Goal: Task Accomplishment & Management: Manage account settings

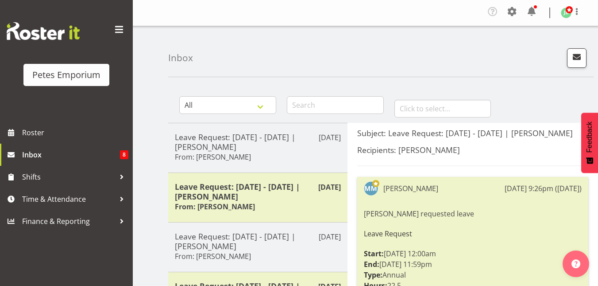
scroll to position [225, 0]
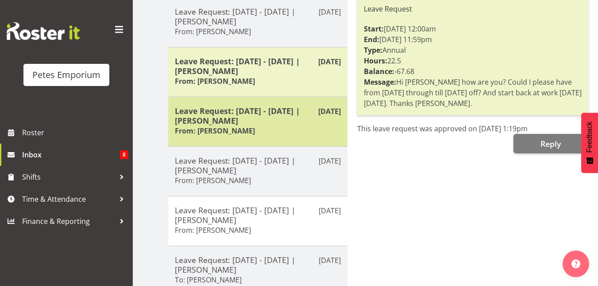
click at [190, 136] on div "Leave Request: [DATE] - [DATE] | [PERSON_NAME] From: [PERSON_NAME]" at bounding box center [258, 121] width 166 height 31
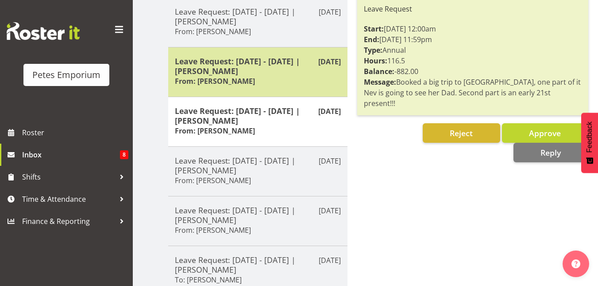
click at [220, 55] on div "[DATE] Leave Request: [DATE] - [DATE] | [PERSON_NAME] From: [PERSON_NAME]" at bounding box center [257, 72] width 179 height 50
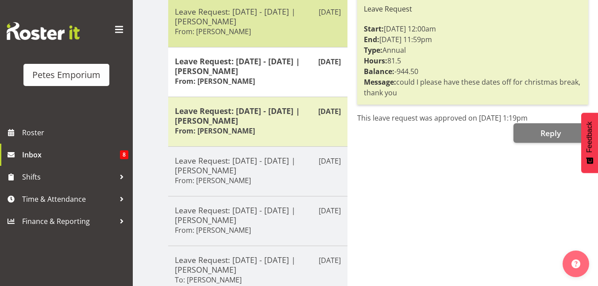
click at [230, 30] on h6 "From: [PERSON_NAME]" at bounding box center [213, 31] width 76 height 9
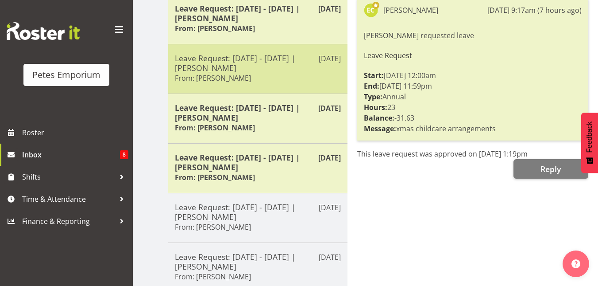
scroll to position [178, 0]
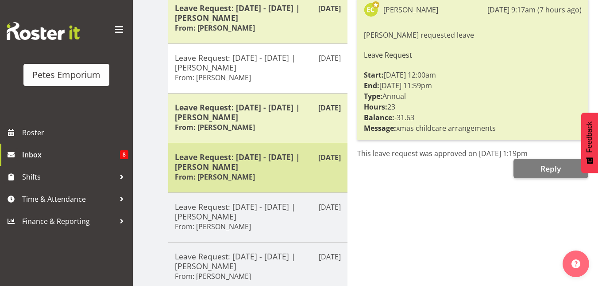
click at [252, 161] on h5 "Leave Request: [DATE] - [DATE] | [PERSON_NAME]" at bounding box center [258, 161] width 166 height 19
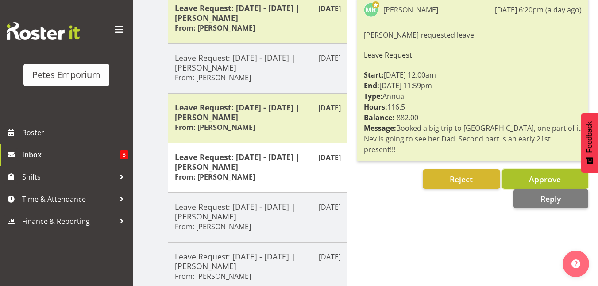
click at [553, 177] on span "Approve" at bounding box center [545, 179] width 32 height 11
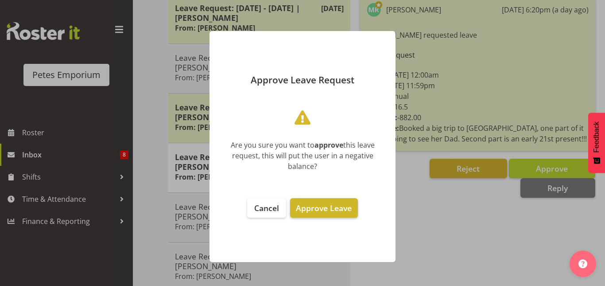
click at [316, 206] on span "Approve Leave" at bounding box center [324, 207] width 56 height 11
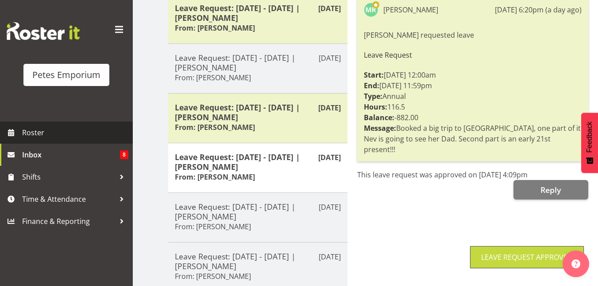
click at [37, 131] on span "Roster" at bounding box center [75, 132] width 106 height 13
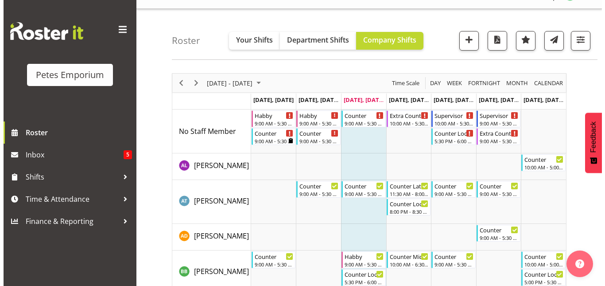
scroll to position [17, 0]
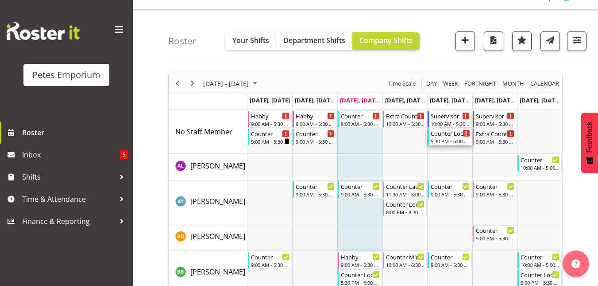
click at [447, 137] on div "Counter Lock Up 5:30 PM - 6:00 PM" at bounding box center [450, 136] width 39 height 17
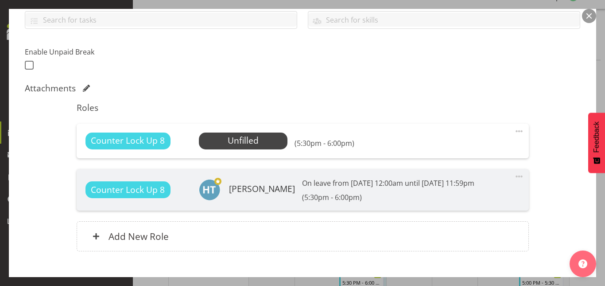
scroll to position [208, 0]
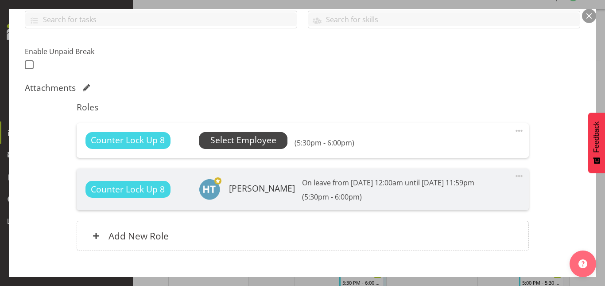
click at [253, 144] on span "Select Employee" at bounding box center [243, 140] width 66 height 13
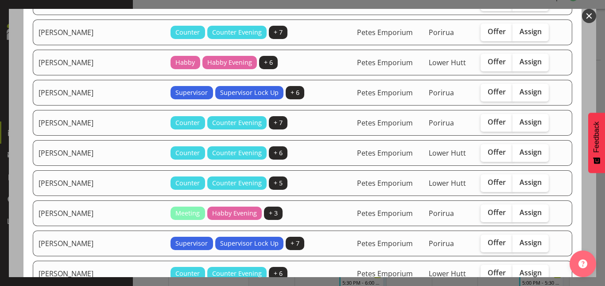
scroll to position [201, 0]
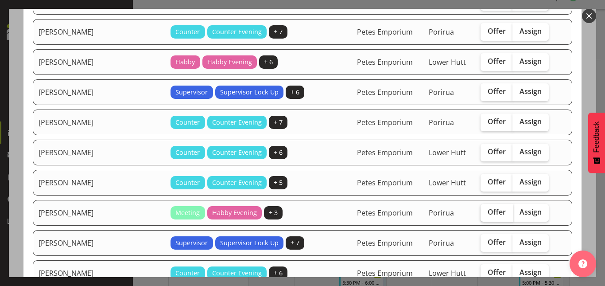
click at [481, 210] on label "Offer" at bounding box center [497, 213] width 32 height 18
click at [481, 210] on input "Offer" at bounding box center [484, 212] width 6 height 6
checkbox input "true"
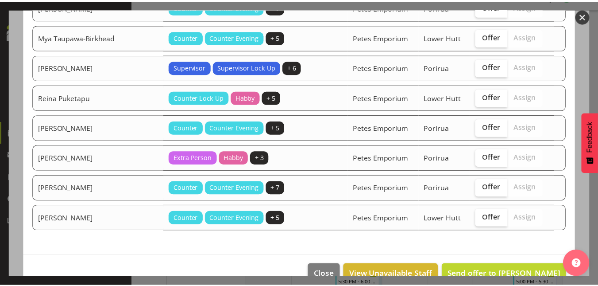
scroll to position [667, 0]
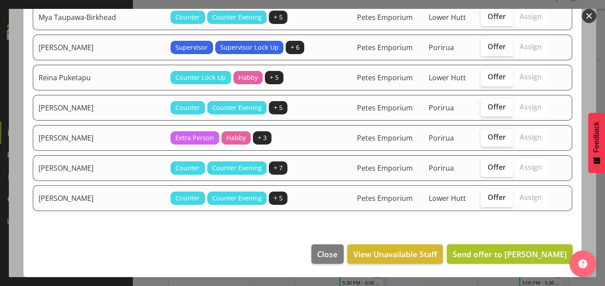
click at [515, 249] on span "Send offer to [PERSON_NAME]" at bounding box center [510, 253] width 114 height 11
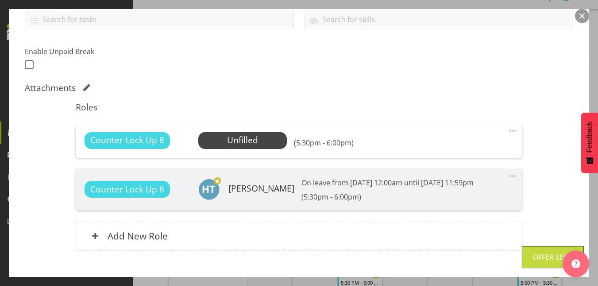
click at [585, 13] on button "button" at bounding box center [582, 16] width 14 height 14
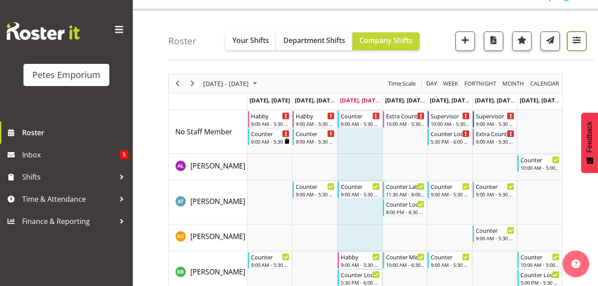
click at [581, 41] on span "button" at bounding box center [577, 40] width 12 height 12
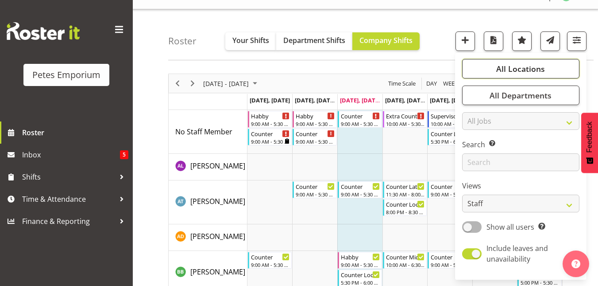
click at [533, 69] on span "All Locations" at bounding box center [520, 68] width 49 height 11
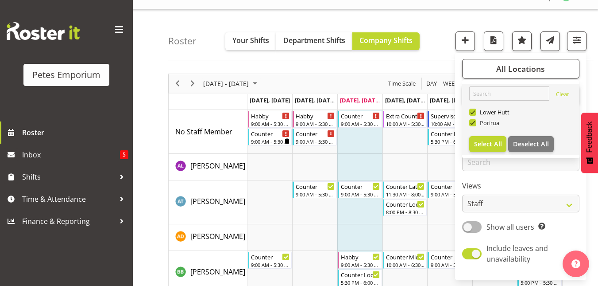
click at [475, 125] on span at bounding box center [472, 122] width 7 height 7
click at [475, 125] on input "Porirua" at bounding box center [472, 123] width 6 height 6
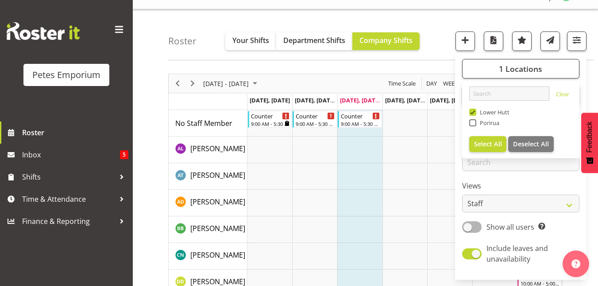
click at [434, 47] on div "Roster Your Shifts Department Shifts Company Shifts 1 Locations Clear [GEOGRAPH…" at bounding box center [381, 34] width 426 height 51
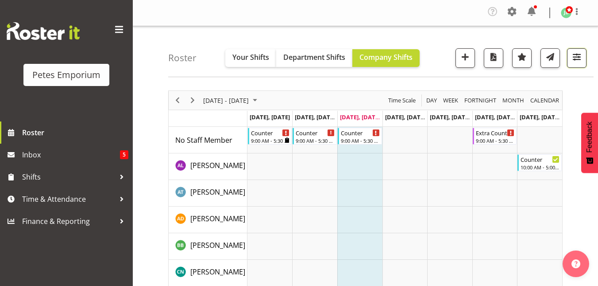
click at [580, 57] on span "button" at bounding box center [577, 57] width 12 height 12
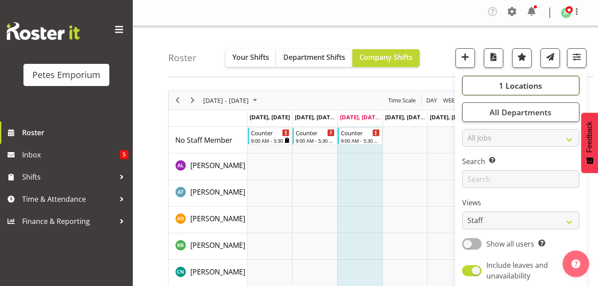
click at [515, 85] on span "1 Locations" at bounding box center [520, 85] width 43 height 11
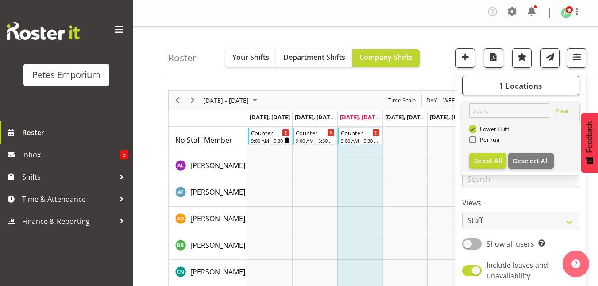
click at [474, 144] on div "Porirua" at bounding box center [521, 140] width 104 height 11
click at [474, 139] on span at bounding box center [472, 139] width 7 height 7
click at [474, 139] on input "Porirua" at bounding box center [472, 140] width 6 height 6
checkbox input "true"
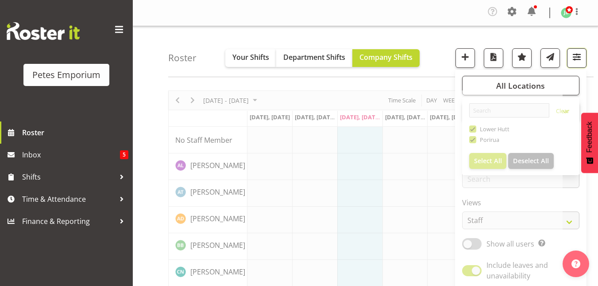
click at [573, 57] on span "button" at bounding box center [577, 57] width 12 height 12
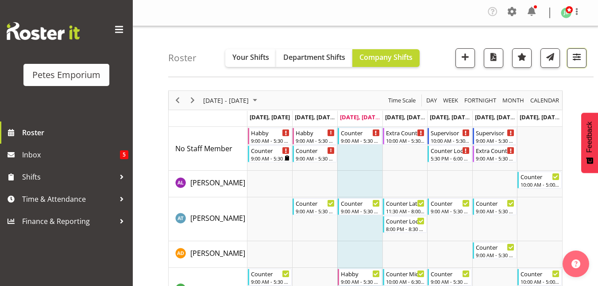
click at [573, 57] on span "button" at bounding box center [577, 57] width 12 height 12
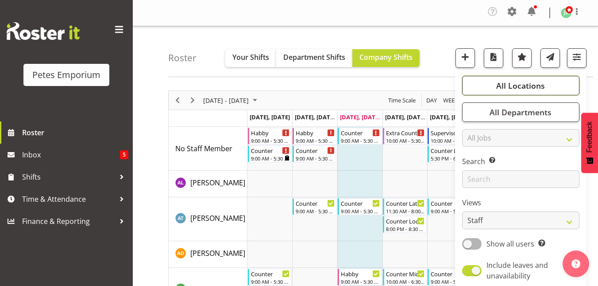
click at [514, 89] on span "All Locations" at bounding box center [520, 85] width 49 height 11
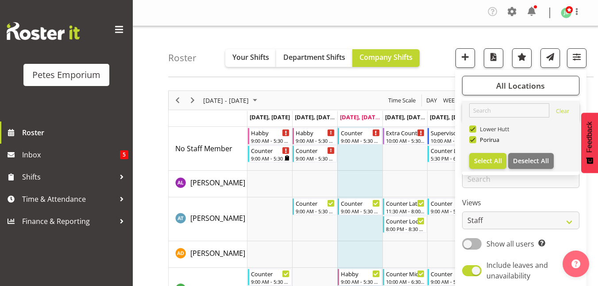
click at [474, 129] on span at bounding box center [472, 128] width 7 height 7
click at [474, 129] on input "Lower Hutt" at bounding box center [472, 129] width 6 height 6
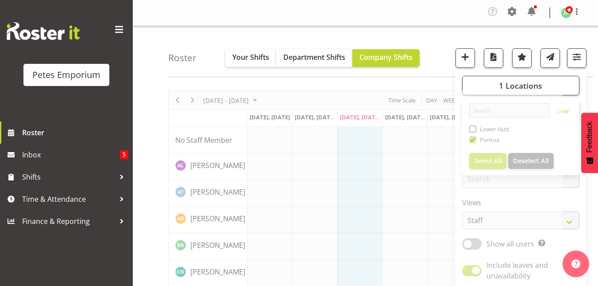
click at [448, 43] on div "Roster Your Shifts Department Shifts Company Shifts 1 Locations Clear [GEOGRAPH…" at bounding box center [381, 51] width 426 height 51
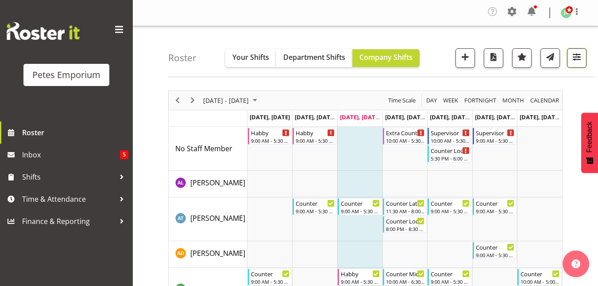
click at [578, 57] on span "button" at bounding box center [577, 57] width 12 height 12
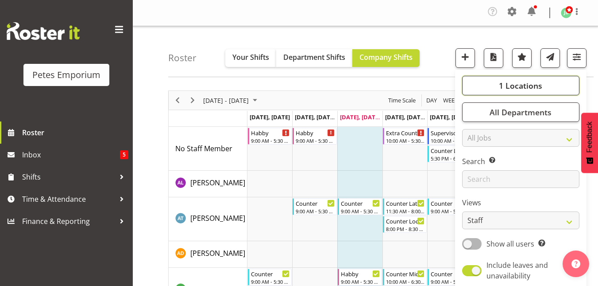
click at [531, 85] on span "1 Locations" at bounding box center [520, 85] width 43 height 11
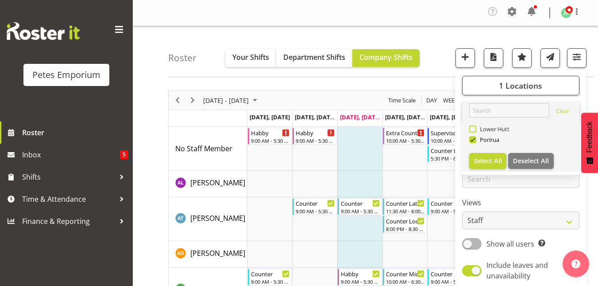
click at [476, 130] on span at bounding box center [472, 128] width 7 height 7
click at [475, 130] on input "Lower Hutt" at bounding box center [472, 129] width 6 height 6
checkbox input "true"
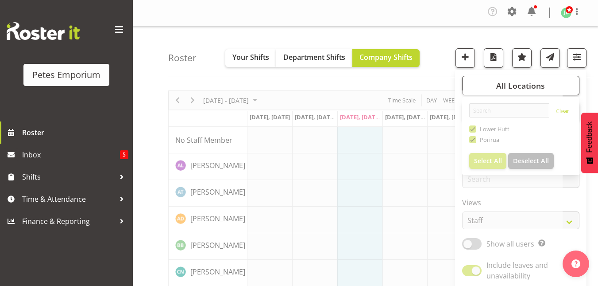
click at [441, 56] on div "Roster Your Shifts Department Shifts Company Shifts All Locations Clear [GEOGRA…" at bounding box center [381, 51] width 426 height 51
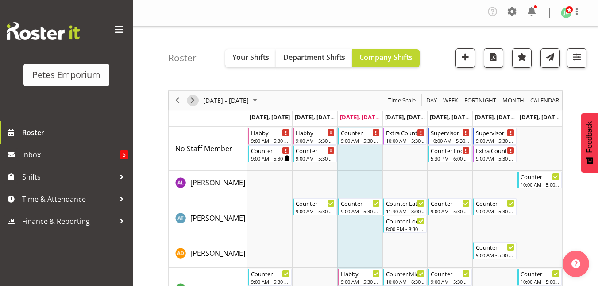
click at [192, 100] on span "Next" at bounding box center [192, 100] width 11 height 11
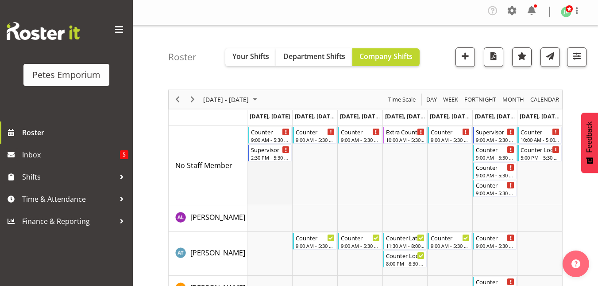
scroll to position [0, 0]
click at [269, 135] on div "Counter" at bounding box center [270, 131] width 39 height 9
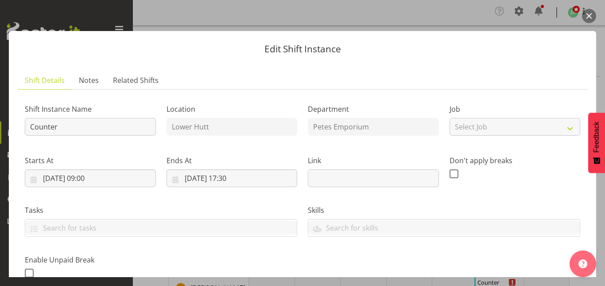
click at [591, 18] on button "button" at bounding box center [589, 16] width 14 height 14
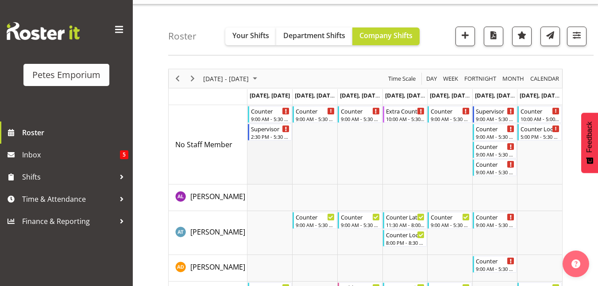
scroll to position [0, 0]
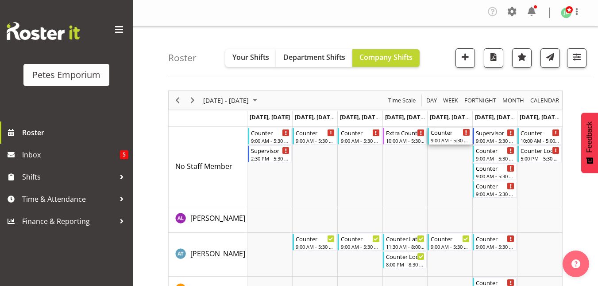
click at [444, 131] on div "Counter" at bounding box center [450, 132] width 39 height 9
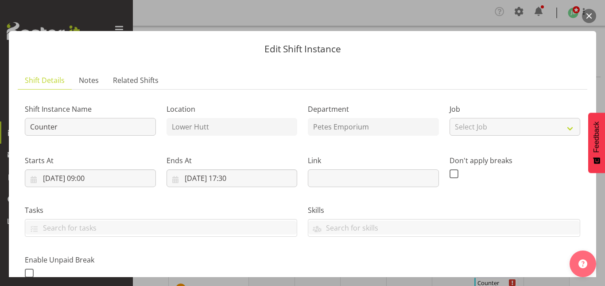
click at [588, 21] on button "button" at bounding box center [589, 16] width 14 height 14
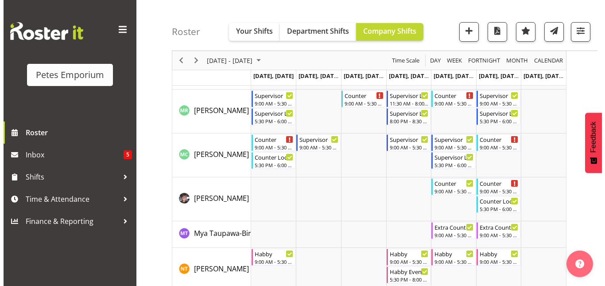
scroll to position [821, 0]
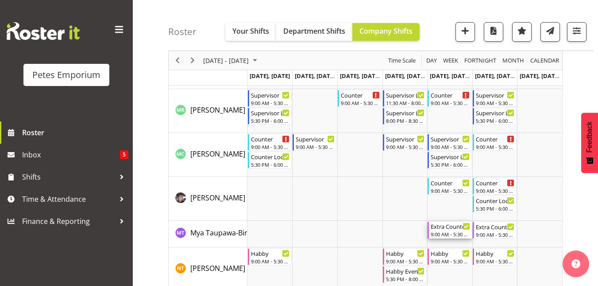
click at [453, 231] on div "9:00 AM - 5:30 PM" at bounding box center [450, 233] width 39 height 7
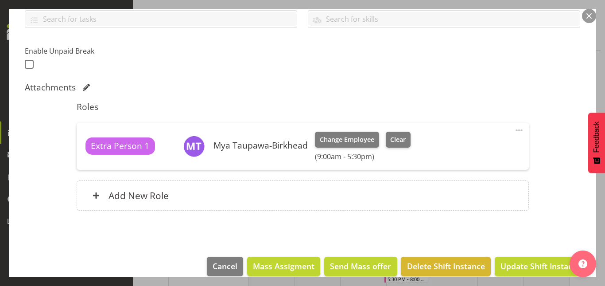
scroll to position [221, 0]
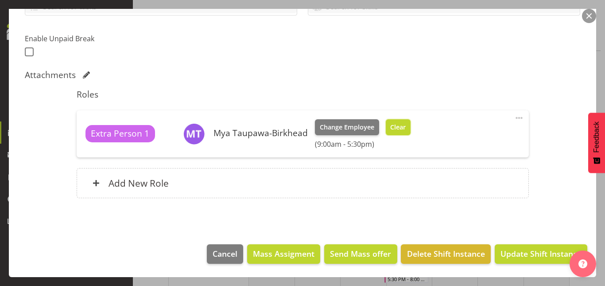
click at [401, 129] on span "Clear" at bounding box center [398, 127] width 16 height 10
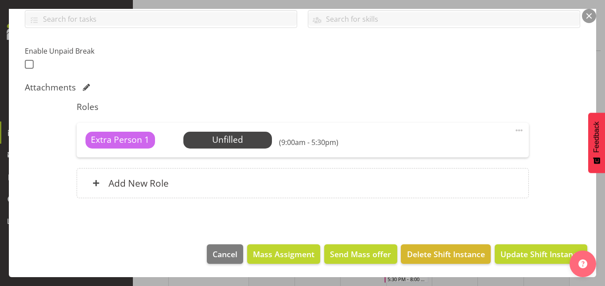
scroll to position [209, 0]
click at [526, 259] on span "Update Shift Instance" at bounding box center [540, 254] width 81 height 12
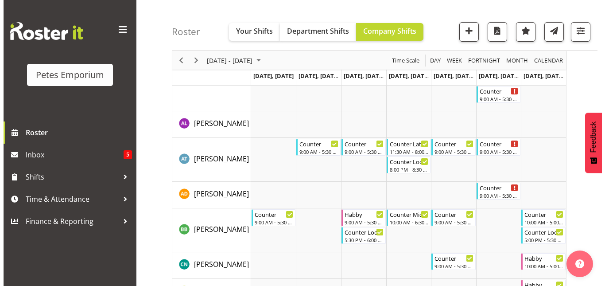
scroll to position [0, 0]
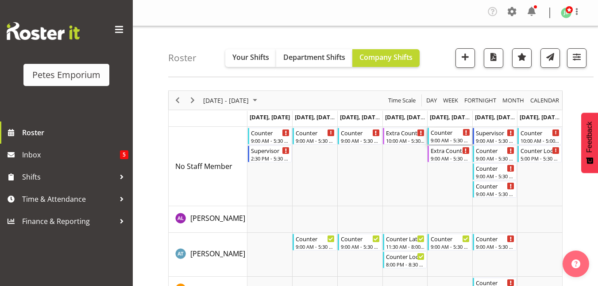
click at [442, 132] on div "Counter" at bounding box center [450, 132] width 39 height 9
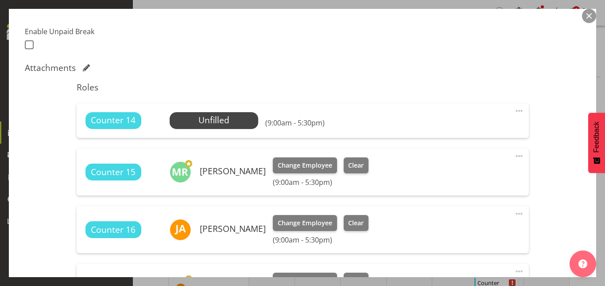
scroll to position [229, 0]
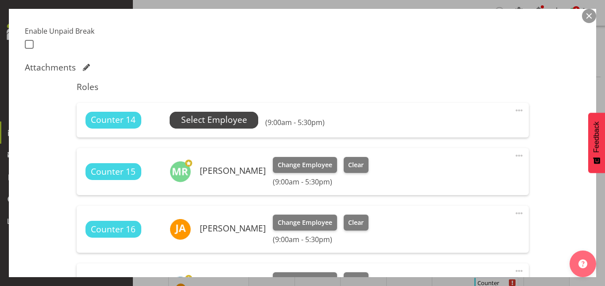
click at [214, 120] on span "Select Employee" at bounding box center [214, 119] width 66 height 13
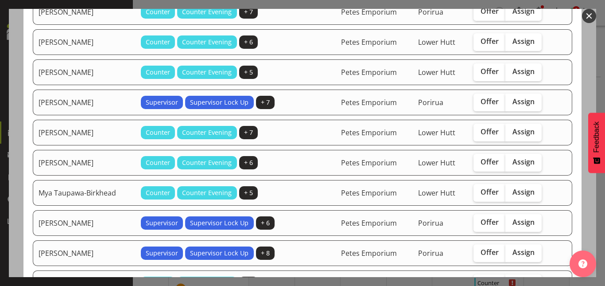
scroll to position [221, 0]
click at [513, 191] on span "Assign" at bounding box center [523, 191] width 22 height 9
click at [511, 191] on input "Assign" at bounding box center [508, 192] width 6 height 6
checkbox input "true"
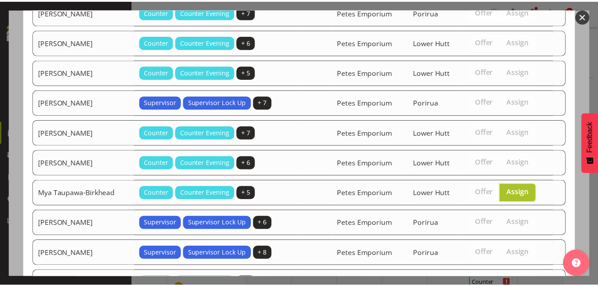
scroll to position [366, 0]
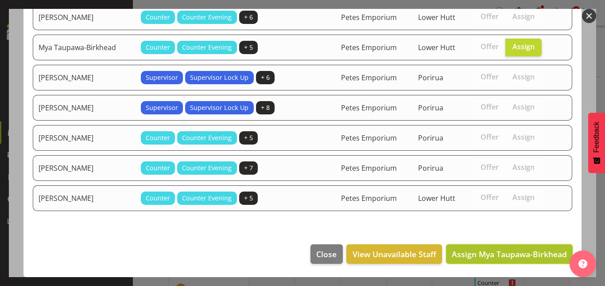
click at [490, 260] on button "Assign Mya Taupawa-Birkhead" at bounding box center [509, 253] width 127 height 19
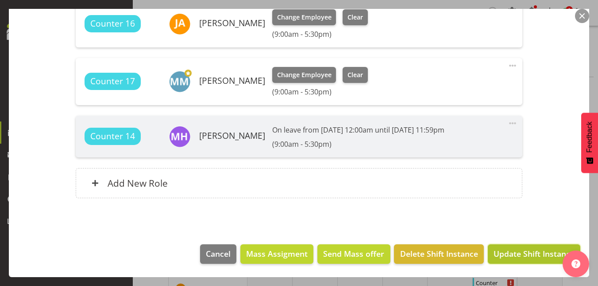
click at [534, 249] on span "Update Shift Instance" at bounding box center [534, 254] width 81 height 12
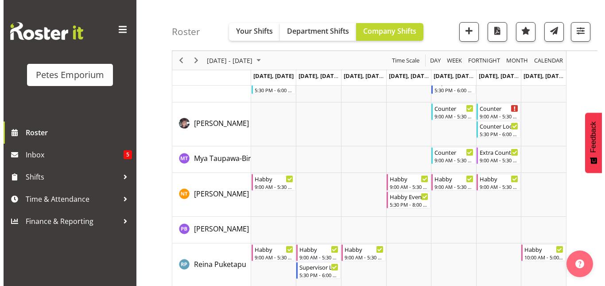
scroll to position [896, 0]
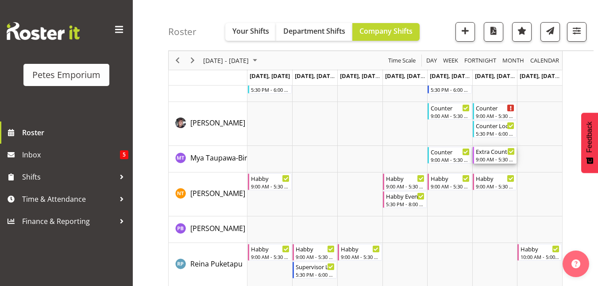
click at [489, 156] on div "9:00 AM - 5:30 PM" at bounding box center [495, 158] width 39 height 7
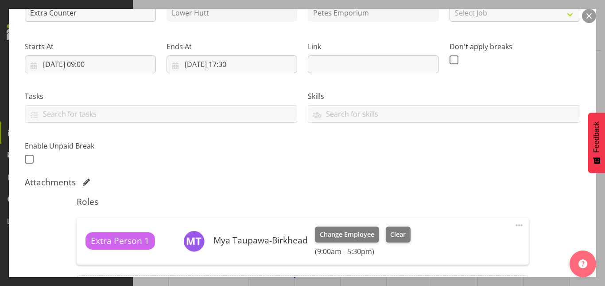
scroll to position [187, 0]
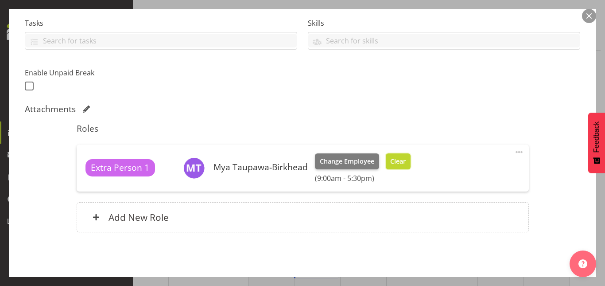
click at [399, 163] on span "Clear" at bounding box center [398, 161] width 16 height 10
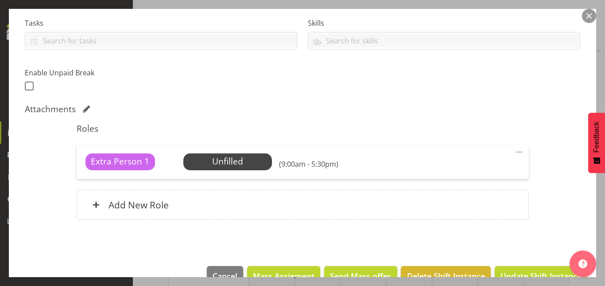
scroll to position [209, 0]
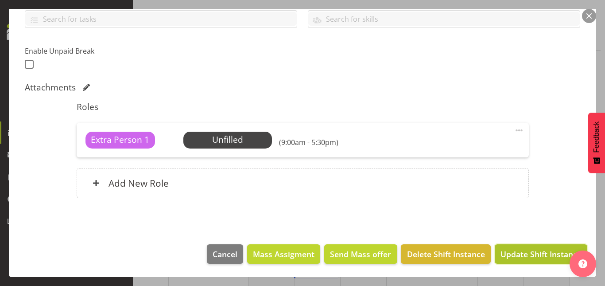
click at [524, 256] on span "Update Shift Instance" at bounding box center [540, 254] width 81 height 12
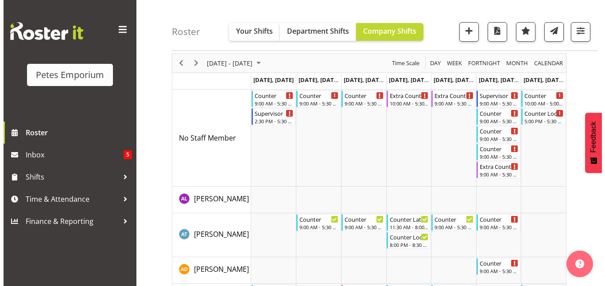
scroll to position [37, 0]
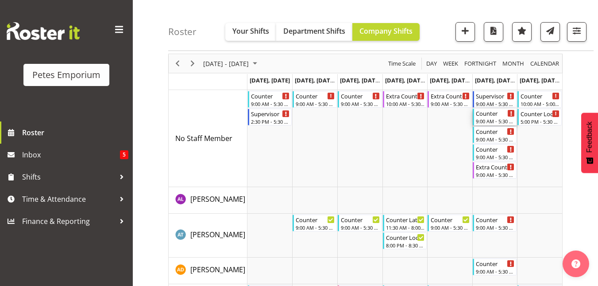
click at [492, 114] on div "Counter" at bounding box center [495, 113] width 39 height 9
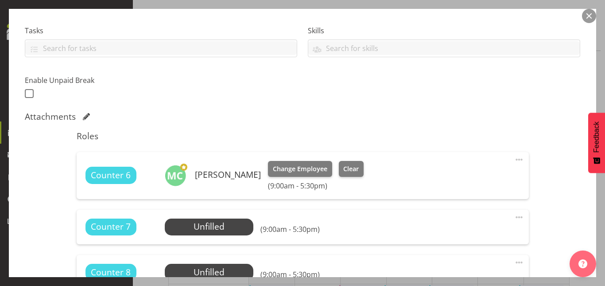
scroll to position [182, 0]
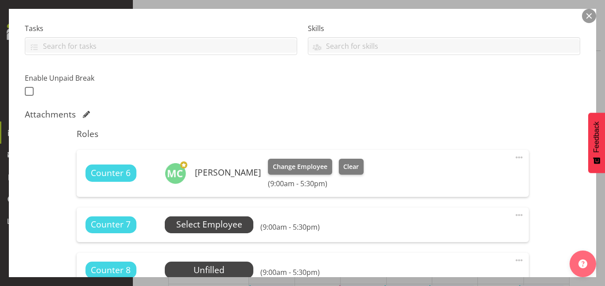
click at [191, 221] on span "Select Employee" at bounding box center [209, 224] width 66 height 13
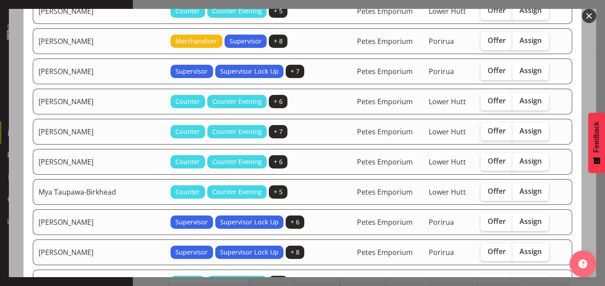
scroll to position [313, 0]
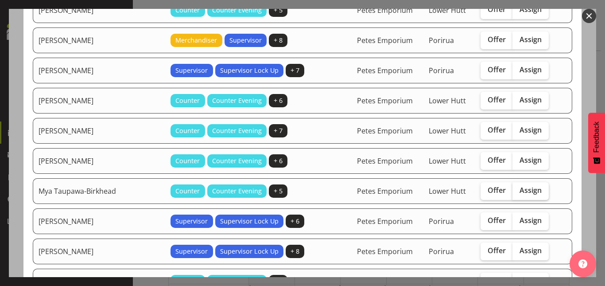
click at [519, 188] on span "Assign" at bounding box center [530, 190] width 22 height 9
click at [515, 188] on input "Assign" at bounding box center [515, 190] width 6 height 6
checkbox input "true"
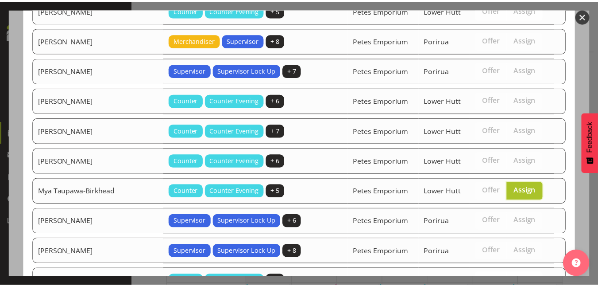
scroll to position [426, 0]
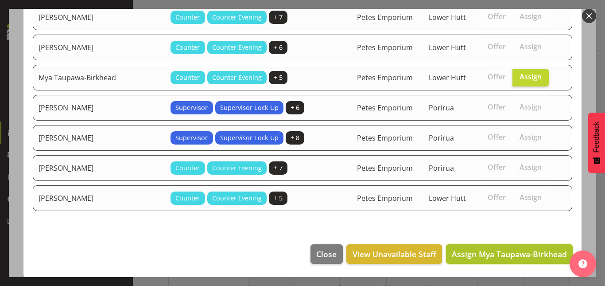
click at [496, 259] on span "Assign Mya Taupawa-Birkhead" at bounding box center [509, 253] width 115 height 11
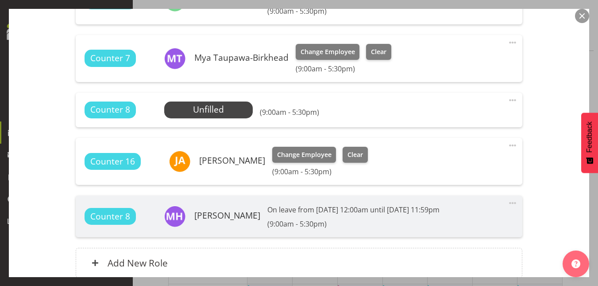
scroll to position [434, 0]
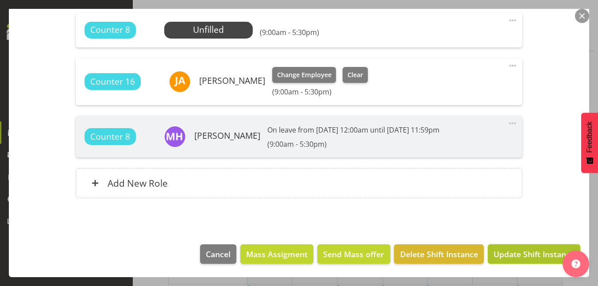
click at [526, 255] on span "Update Shift Instance" at bounding box center [534, 254] width 81 height 12
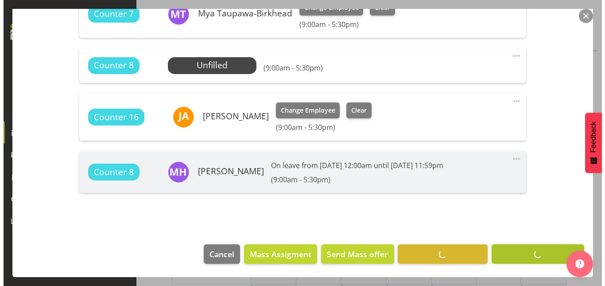
scroll to position [398, 0]
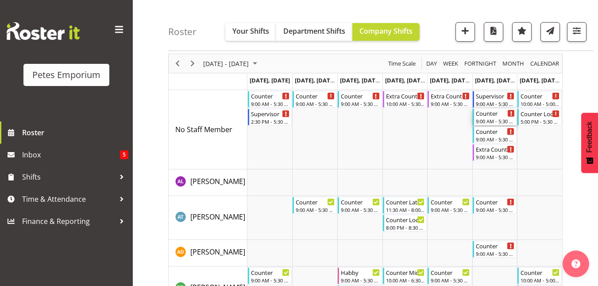
click at [488, 115] on div "Counter" at bounding box center [495, 113] width 39 height 9
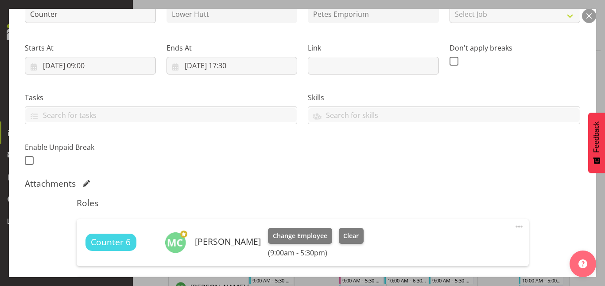
scroll to position [136, 0]
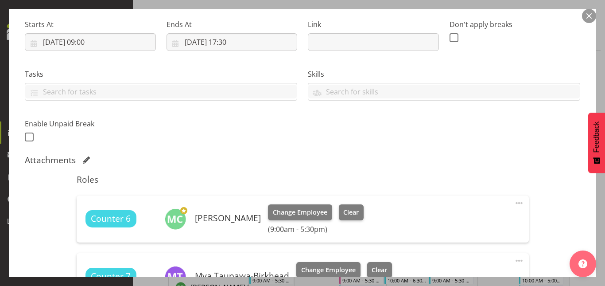
click at [592, 16] on button "button" at bounding box center [589, 16] width 14 height 14
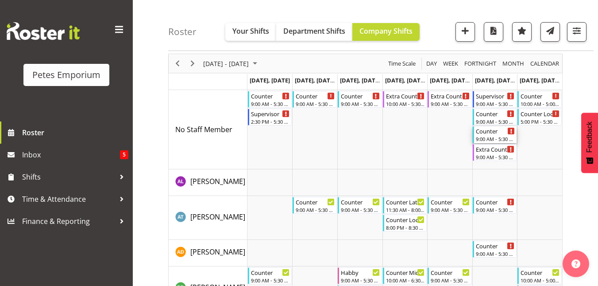
click at [492, 134] on div "Counter" at bounding box center [495, 130] width 39 height 9
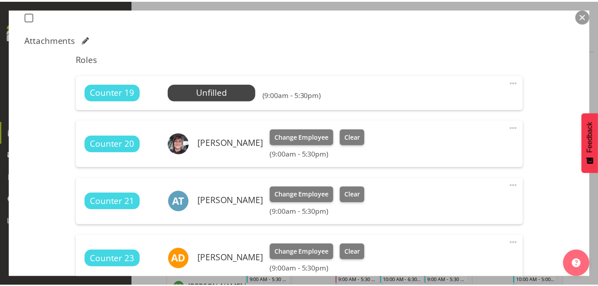
scroll to position [257, 0]
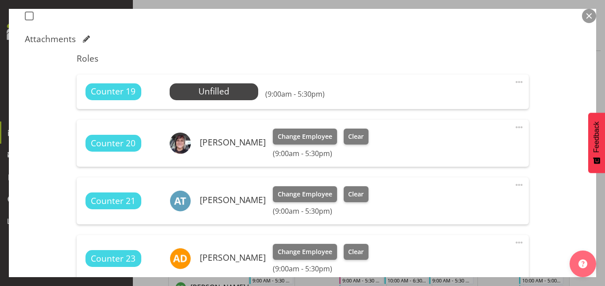
click at [591, 17] on button "button" at bounding box center [589, 16] width 14 height 14
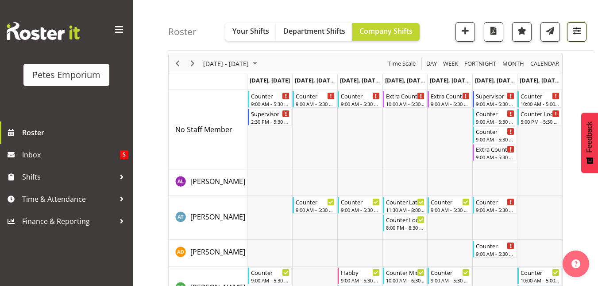
click at [582, 30] on span "button" at bounding box center [577, 31] width 12 height 12
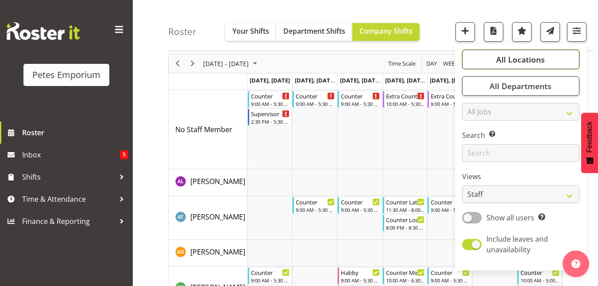
click at [526, 58] on span "All Locations" at bounding box center [520, 59] width 49 height 11
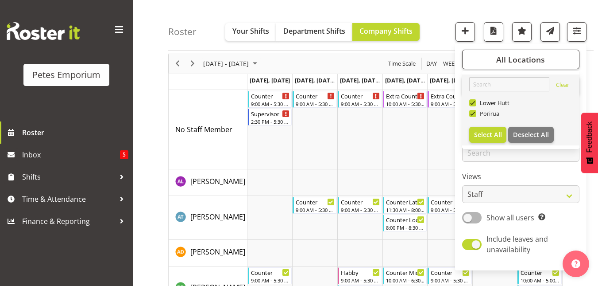
click at [476, 112] on span at bounding box center [472, 113] width 7 height 7
click at [475, 112] on input "Porirua" at bounding box center [472, 114] width 6 height 6
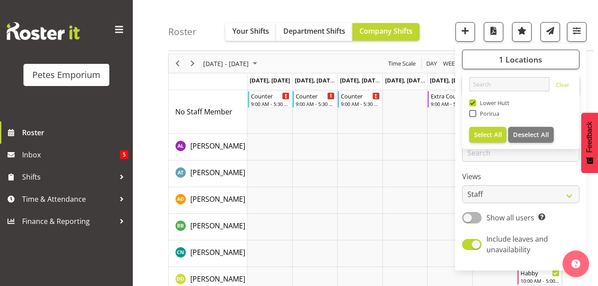
click at [443, 19] on div "Roster Your Shifts Department Shifts Company Shifts 1 Locations Clear [GEOGRAPH…" at bounding box center [381, 25] width 426 height 51
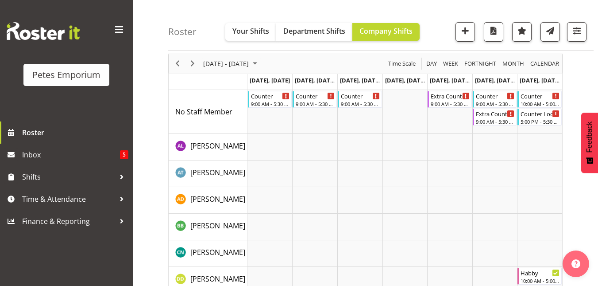
drag, startPoint x: 547, startPoint y: 23, endPoint x: 535, endPoint y: 8, distance: 20.2
click at [535, 8] on div "Roster Your Shifts Department Shifts Company Shifts 1 Locations Clear [GEOGRAPH…" at bounding box center [381, 25] width 426 height 51
click at [578, 31] on span "button" at bounding box center [577, 31] width 12 height 12
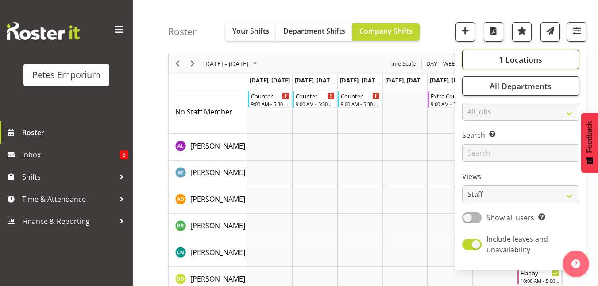
click at [540, 54] on span "1 Locations" at bounding box center [520, 59] width 43 height 11
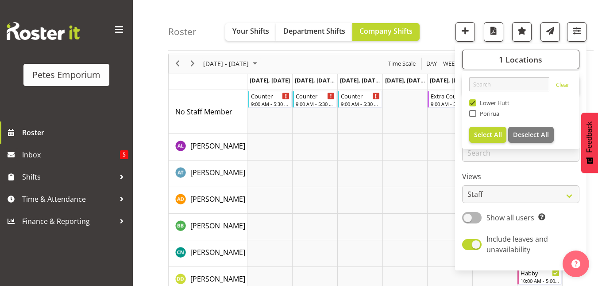
click at [447, 22] on div "Roster Your Shifts Department Shifts Company Shifts 1 Locations Clear [GEOGRAPH…" at bounding box center [381, 25] width 426 height 51
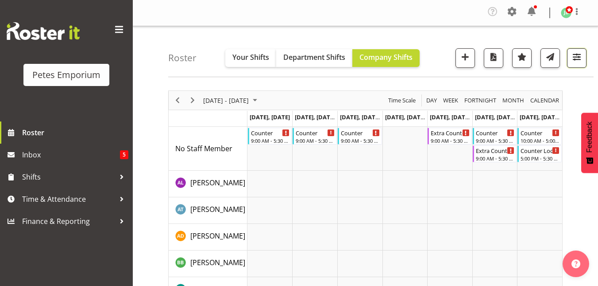
click at [578, 58] on span "button" at bounding box center [577, 57] width 12 height 12
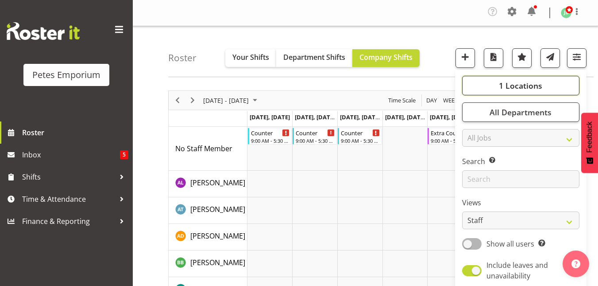
click at [514, 87] on span "1 Locations" at bounding box center [520, 85] width 43 height 11
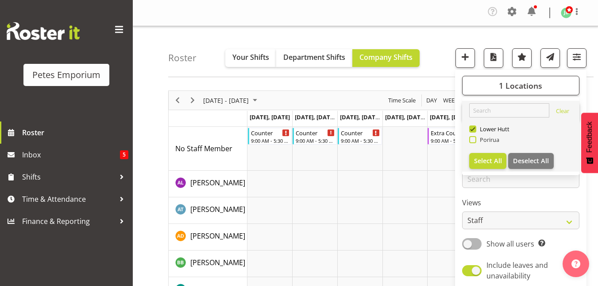
click at [473, 140] on span at bounding box center [472, 139] width 7 height 7
click at [473, 140] on input "Porirua" at bounding box center [472, 140] width 6 height 6
checkbox input "true"
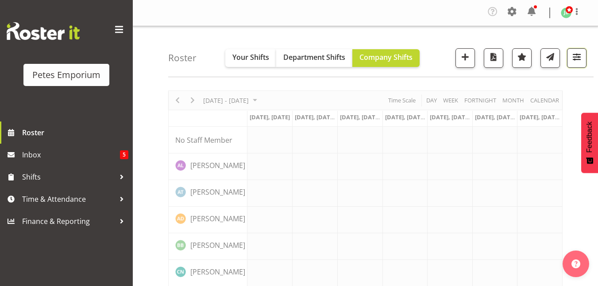
click at [578, 58] on span "button" at bounding box center [577, 57] width 12 height 12
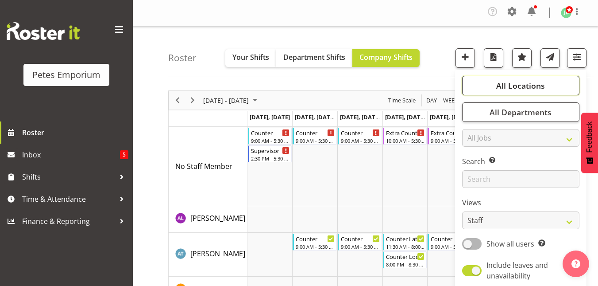
click at [509, 83] on span "All Locations" at bounding box center [520, 85] width 49 height 11
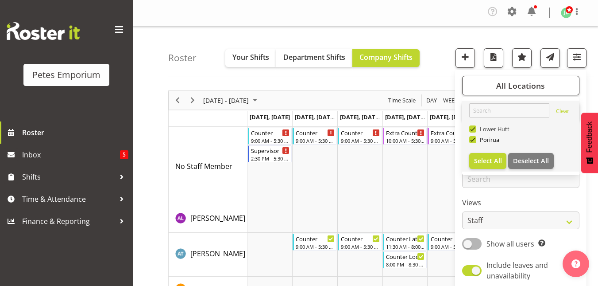
click at [471, 128] on span at bounding box center [472, 128] width 7 height 7
click at [471, 128] on input "Lower Hutt" at bounding box center [472, 129] width 6 height 6
checkbox input "false"
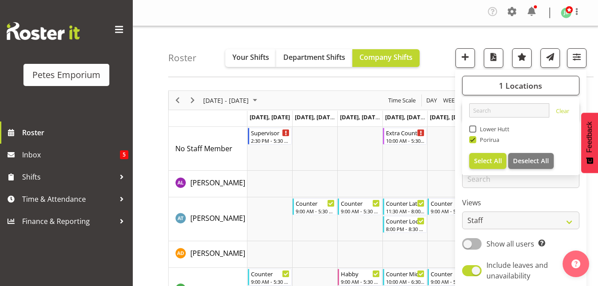
click at [433, 54] on div "Roster Your Shifts Department Shifts Company Shifts 1 Locations Clear [GEOGRAPH…" at bounding box center [381, 51] width 426 height 51
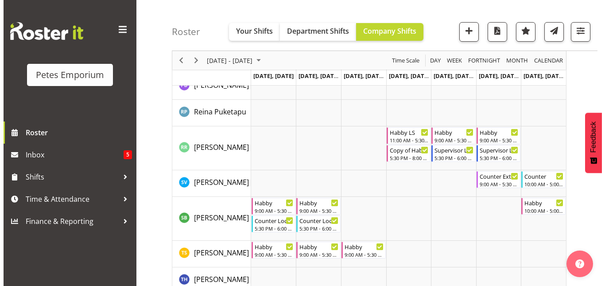
scroll to position [871, 0]
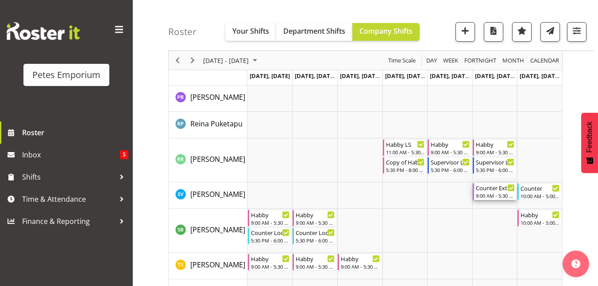
click at [493, 189] on div "Counter Extra" at bounding box center [495, 187] width 39 height 9
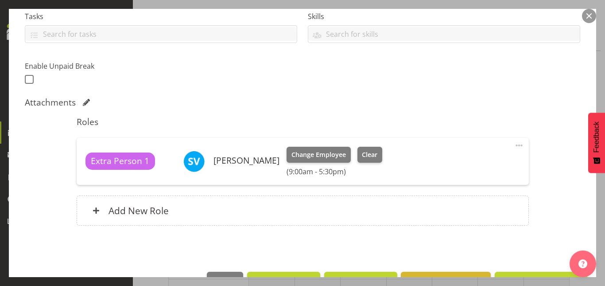
scroll to position [194, 0]
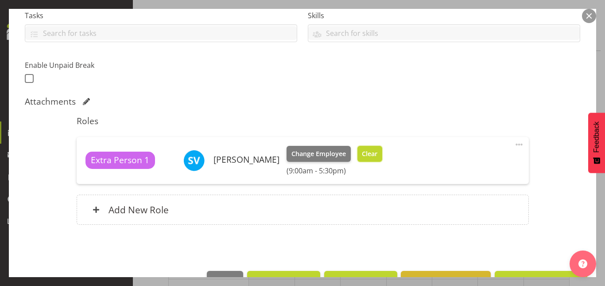
click at [374, 155] on span "Clear" at bounding box center [370, 154] width 16 height 10
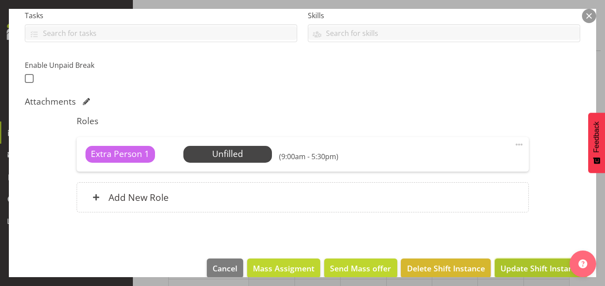
click at [519, 267] on span "Update Shift Instance" at bounding box center [540, 268] width 81 height 12
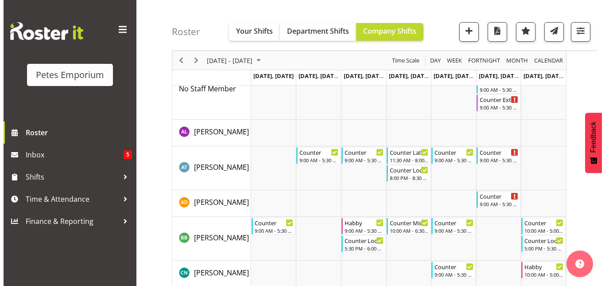
scroll to position [0, 0]
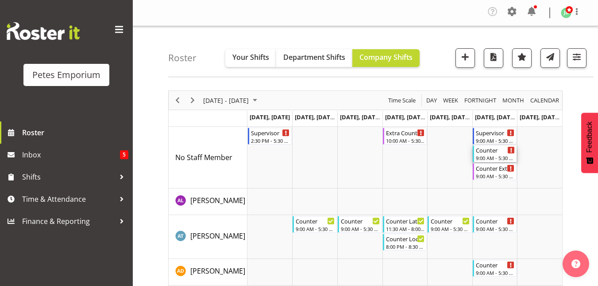
click at [492, 154] on div "Counter 9:00 AM - 5:30 PM" at bounding box center [495, 153] width 39 height 17
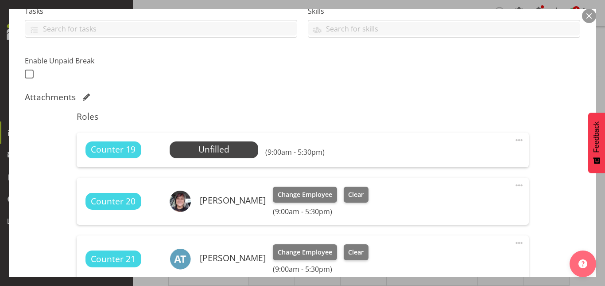
scroll to position [200, 0]
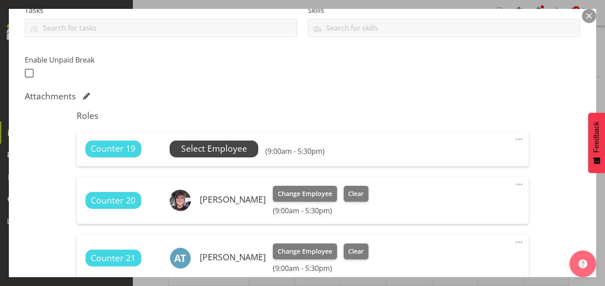
click at [219, 151] on span "Select Employee" at bounding box center [214, 148] width 66 height 13
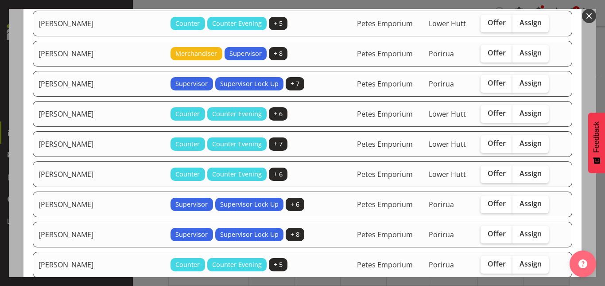
scroll to position [310, 0]
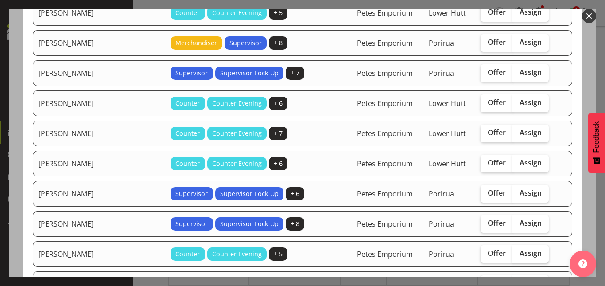
click at [525, 250] on span "Assign" at bounding box center [530, 252] width 22 height 9
click at [518, 250] on input "Assign" at bounding box center [515, 253] width 6 height 6
checkbox input "true"
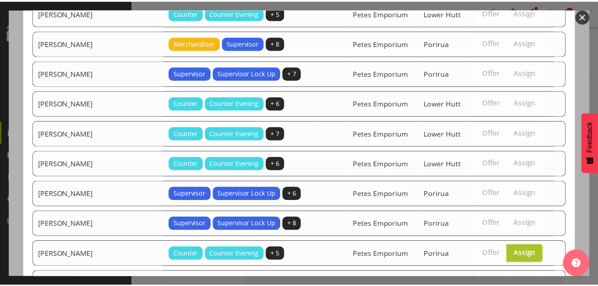
scroll to position [426, 0]
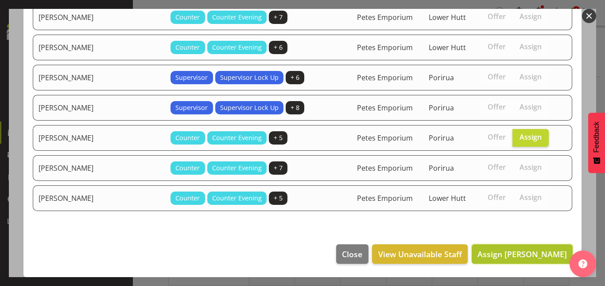
click at [525, 254] on span "Assign [PERSON_NAME]" at bounding box center [521, 253] width 89 height 11
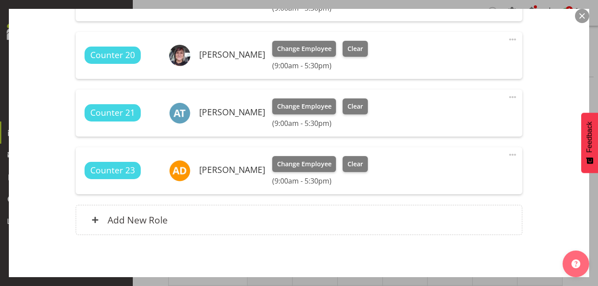
scroll to position [394, 0]
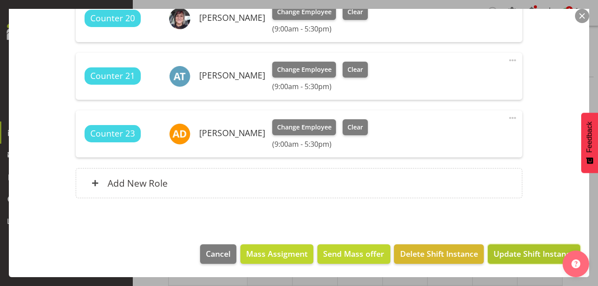
click at [536, 256] on span "Update Shift Instance" at bounding box center [534, 254] width 81 height 12
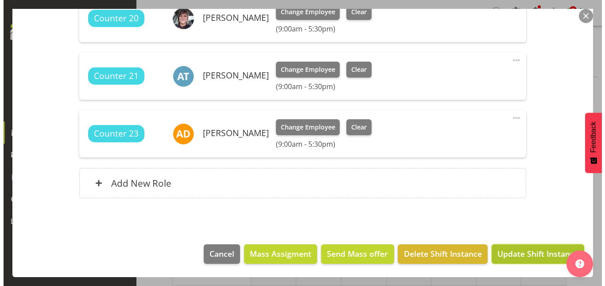
scroll to position [358, 0]
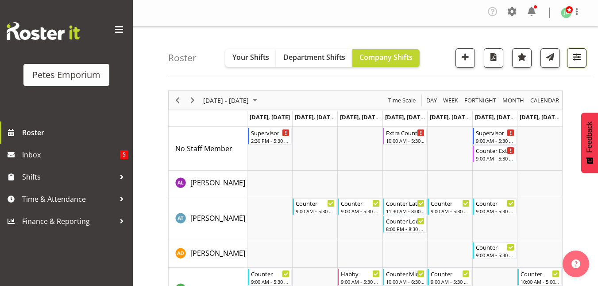
click at [579, 56] on span "button" at bounding box center [577, 57] width 12 height 12
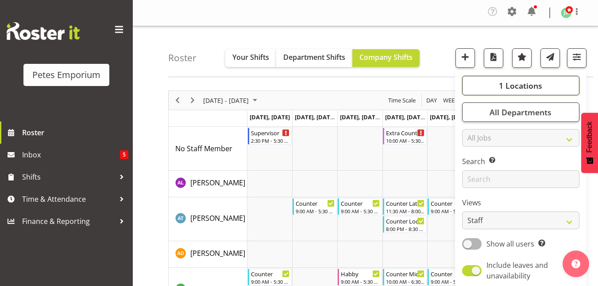
click at [536, 86] on span "1 Locations" at bounding box center [520, 85] width 43 height 11
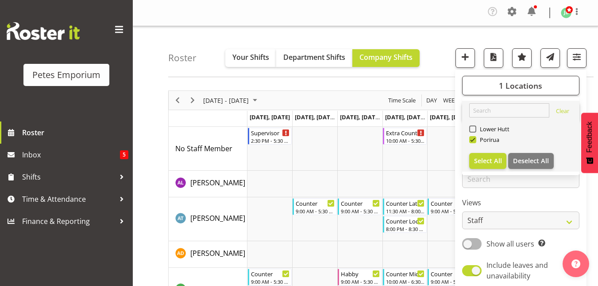
click at [480, 125] on div "Lower Hutt" at bounding box center [521, 129] width 104 height 11
click at [474, 129] on span at bounding box center [472, 128] width 7 height 7
click at [474, 129] on input "Lower Hutt" at bounding box center [472, 129] width 6 height 6
checkbox input "true"
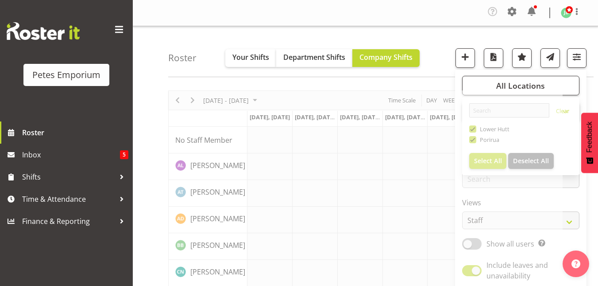
click at [439, 27] on div "Roster Your Shifts Department Shifts Company Shifts All Locations Clear [GEOGRA…" at bounding box center [381, 51] width 426 height 51
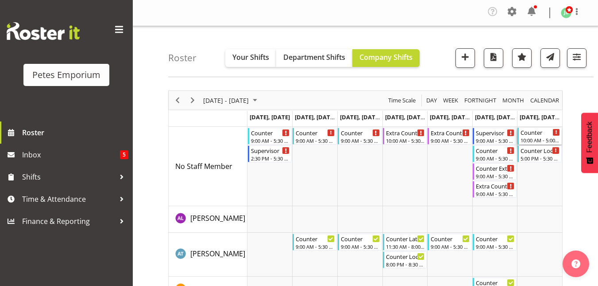
click at [536, 137] on div "10:00 AM - 5:00 PM" at bounding box center [540, 139] width 39 height 7
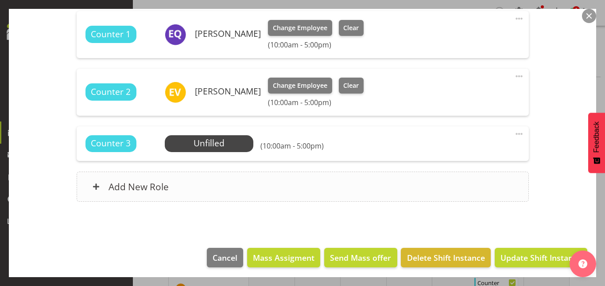
scroll to position [321, 0]
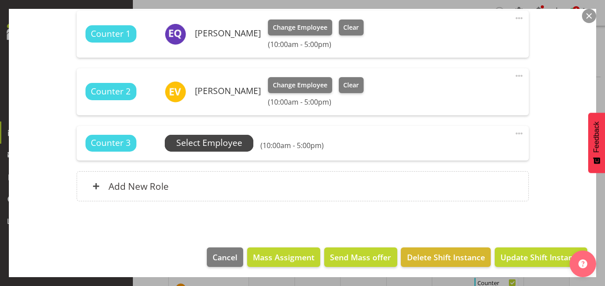
click at [225, 144] on span "Select Employee" at bounding box center [209, 142] width 66 height 13
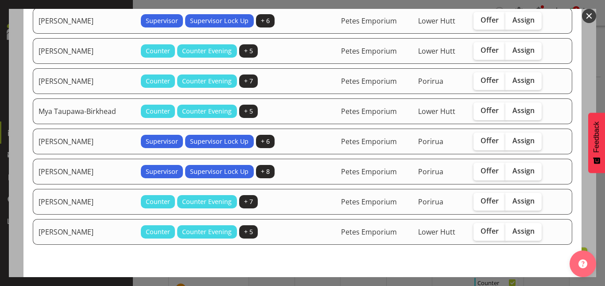
scroll to position [363, 0]
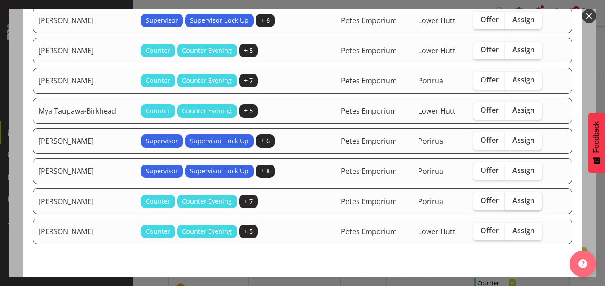
click at [524, 201] on span "Assign" at bounding box center [523, 200] width 22 height 9
click at [511, 201] on input "Assign" at bounding box center [508, 201] width 6 height 6
checkbox input "true"
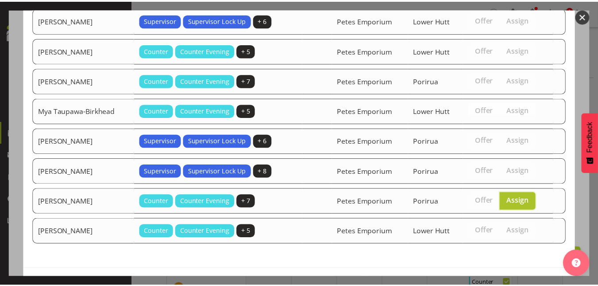
scroll to position [396, 0]
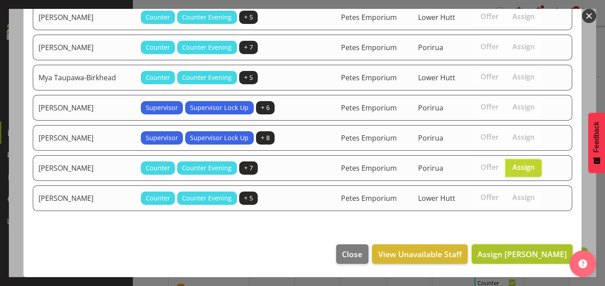
click at [524, 251] on span "Assign [PERSON_NAME]" at bounding box center [521, 253] width 89 height 11
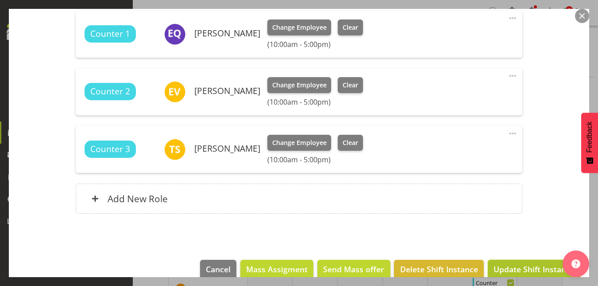
click at [524, 266] on span "Update Shift Instance" at bounding box center [534, 269] width 81 height 12
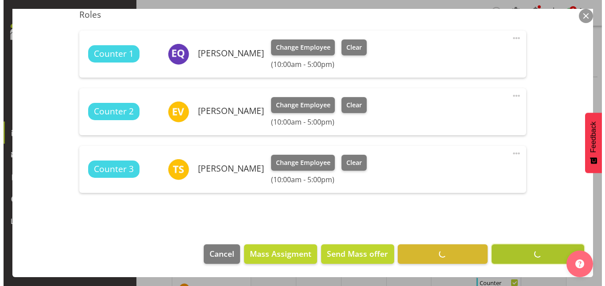
scroll to position [301, 0]
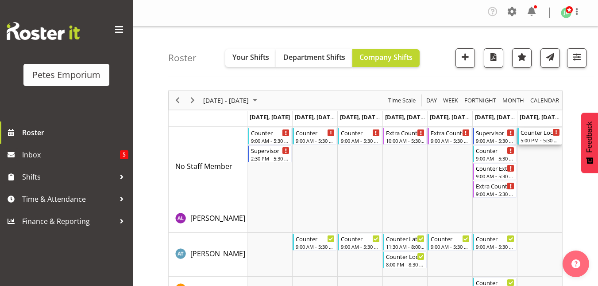
click at [538, 135] on div "Counter Lock Up" at bounding box center [540, 132] width 39 height 9
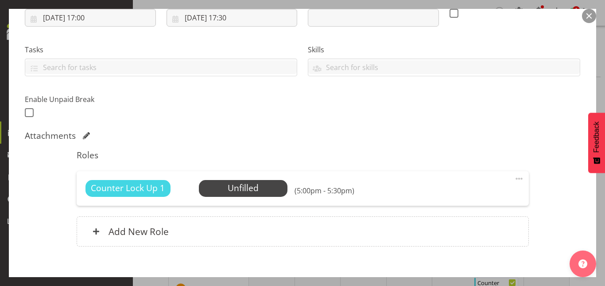
scroll to position [161, 0]
click at [248, 187] on span "Select Employee" at bounding box center [243, 187] width 66 height 13
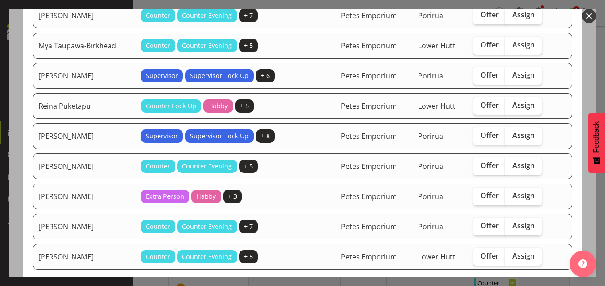
scroll to position [609, 0]
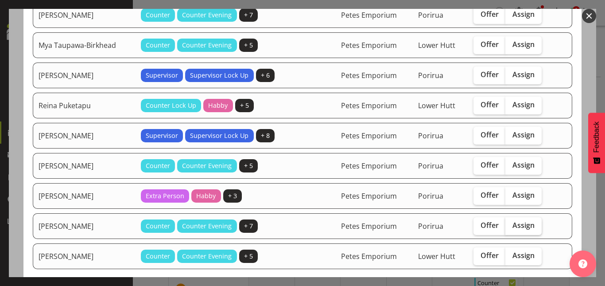
click at [518, 225] on span "Assign" at bounding box center [523, 225] width 22 height 9
click at [511, 225] on input "Assign" at bounding box center [508, 225] width 6 height 6
checkbox input "true"
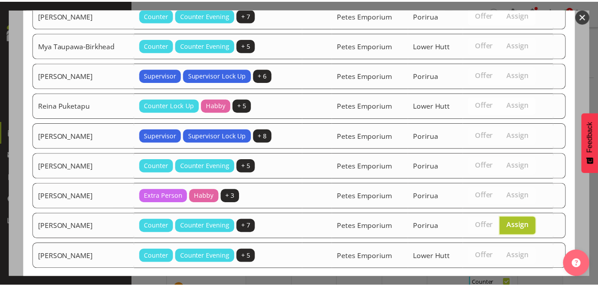
scroll to position [667, 0]
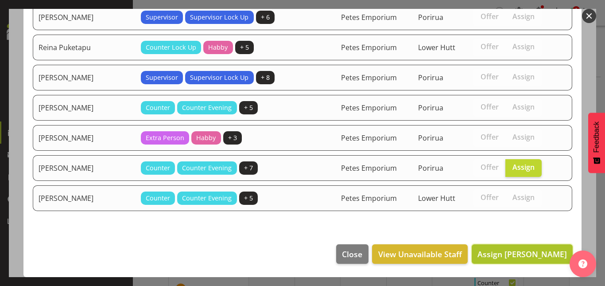
click at [516, 254] on span "Assign [PERSON_NAME]" at bounding box center [521, 253] width 89 height 11
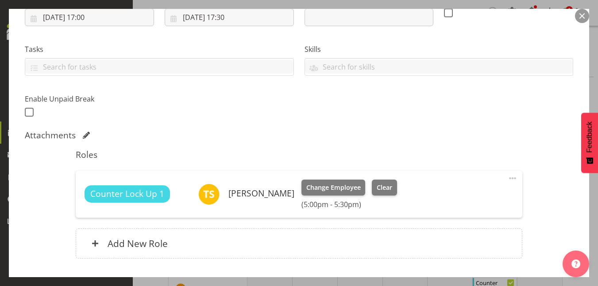
scroll to position [221, 0]
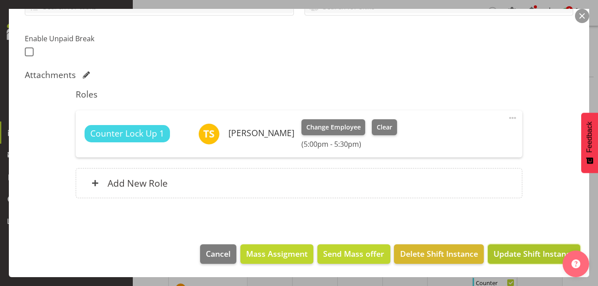
click at [537, 256] on span "Update Shift Instance" at bounding box center [534, 254] width 81 height 12
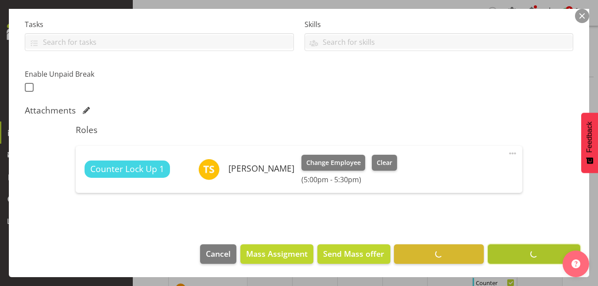
scroll to position [186, 0]
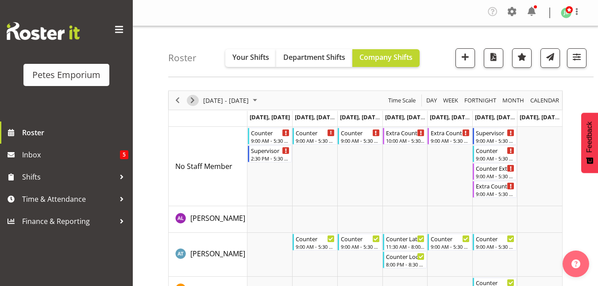
click at [195, 101] on span "Next" at bounding box center [192, 100] width 11 height 11
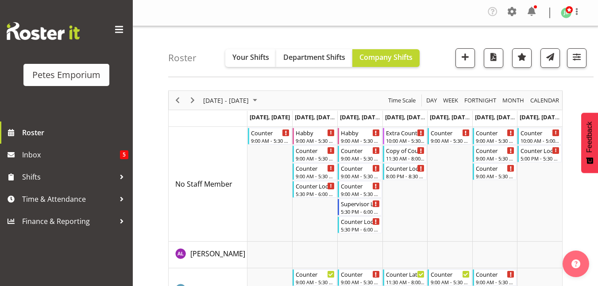
click at [362, 215] on td "Timeline Week of September 17, 2025" at bounding box center [359, 184] width 45 height 115
click at [447, 138] on div "9:00 AM - 5:30 PM" at bounding box center [450, 139] width 39 height 7
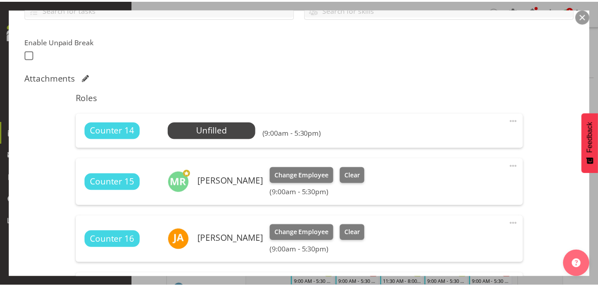
scroll to position [219, 0]
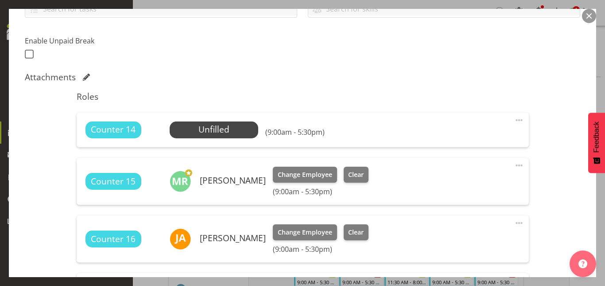
click at [592, 15] on button "button" at bounding box center [589, 16] width 14 height 14
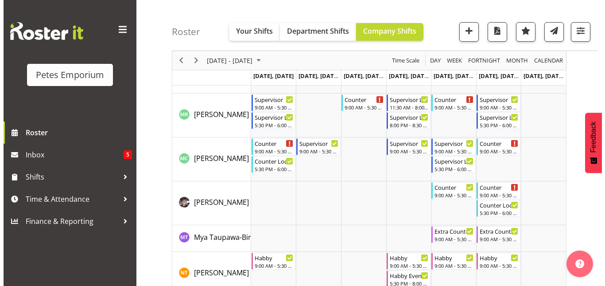
scroll to position [818, 0]
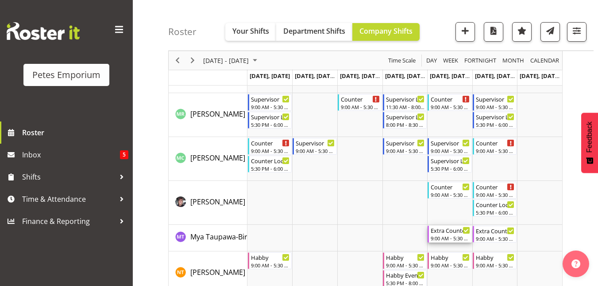
click at [446, 235] on div "9:00 AM - 5:30 PM" at bounding box center [450, 237] width 39 height 7
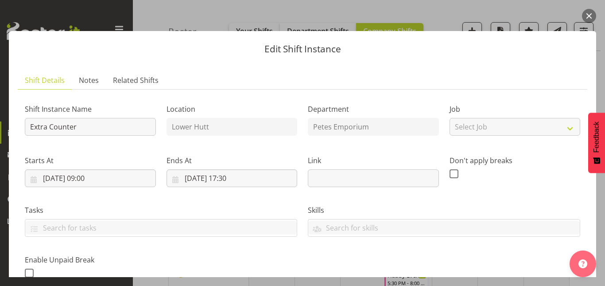
scroll to position [221, 0]
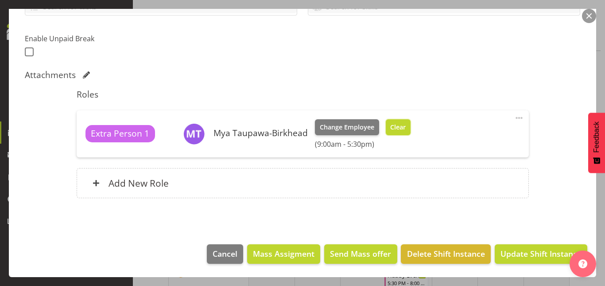
click at [399, 127] on span "Clear" at bounding box center [398, 127] width 16 height 10
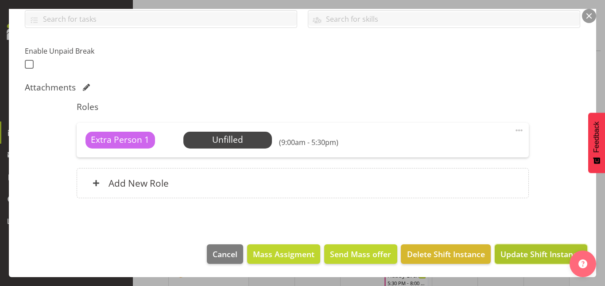
click at [526, 251] on span "Update Shift Instance" at bounding box center [540, 254] width 81 height 12
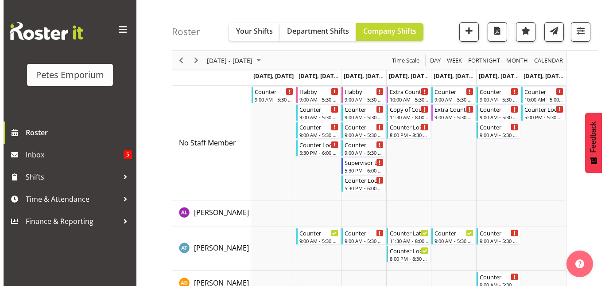
scroll to position [0, 0]
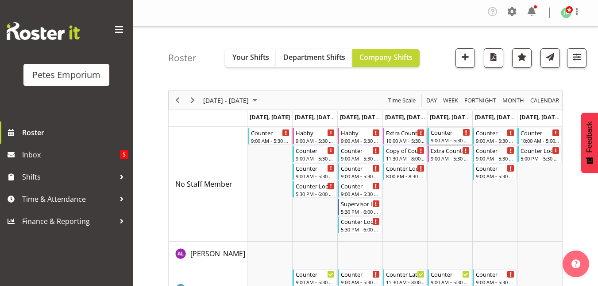
click at [440, 135] on div "Counter" at bounding box center [450, 132] width 39 height 9
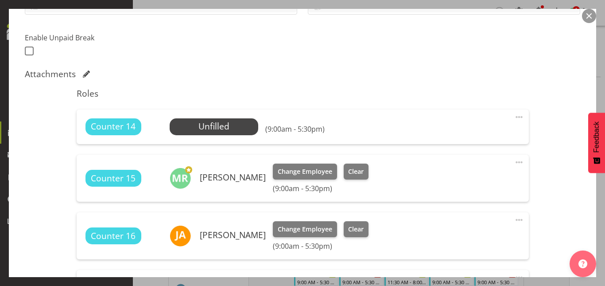
scroll to position [222, 0]
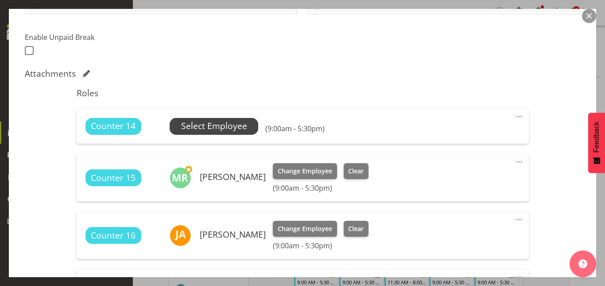
click at [199, 131] on span "Select Employee" at bounding box center [214, 126] width 66 height 13
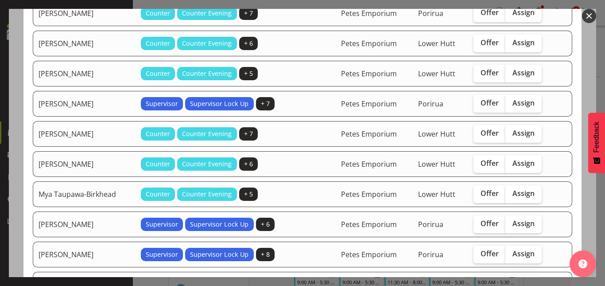
scroll to position [226, 0]
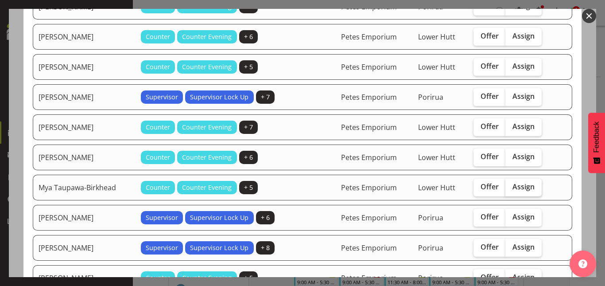
click at [519, 184] on span "Assign" at bounding box center [523, 186] width 22 height 9
click at [511, 184] on input "Assign" at bounding box center [508, 187] width 6 height 6
checkbox input "true"
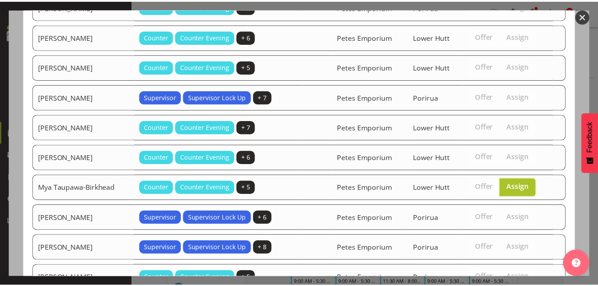
scroll to position [366, 0]
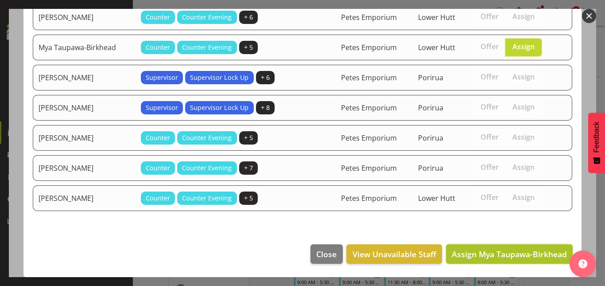
click at [508, 260] on button "Assign Mya Taupawa-Birkhead" at bounding box center [509, 253] width 127 height 19
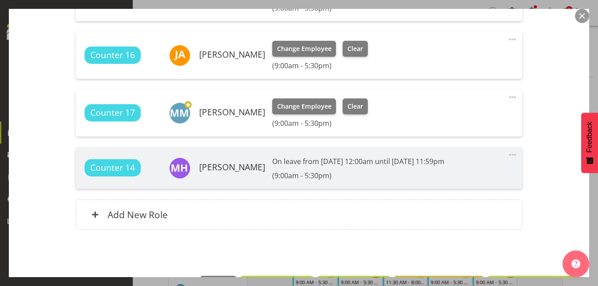
scroll to position [446, 0]
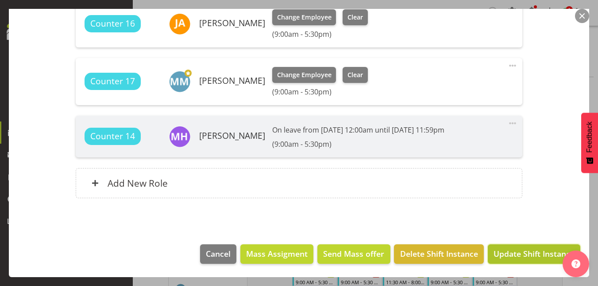
click at [531, 252] on span "Update Shift Instance" at bounding box center [534, 254] width 81 height 12
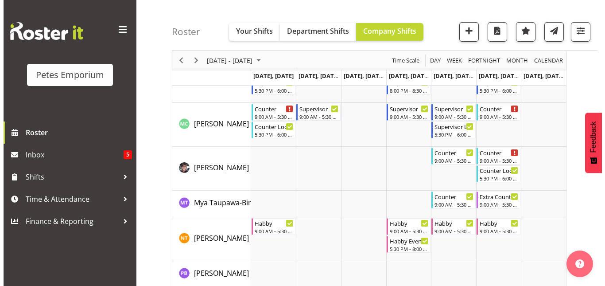
scroll to position [837, 0]
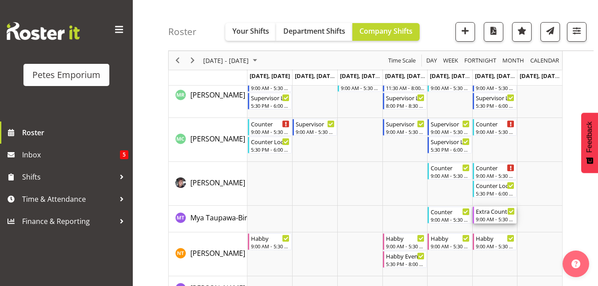
click at [491, 219] on div "9:00 AM - 5:30 PM" at bounding box center [495, 218] width 39 height 7
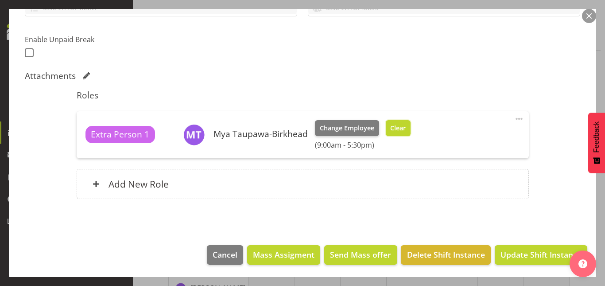
click at [399, 128] on span "Clear" at bounding box center [398, 128] width 16 height 10
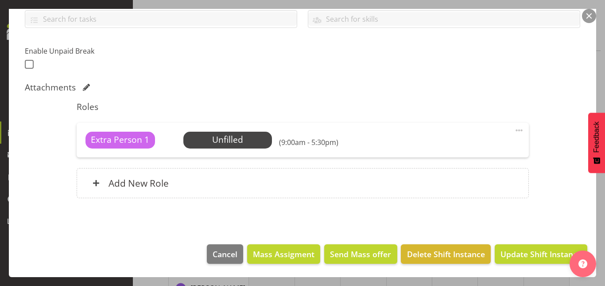
scroll to position [209, 0]
click at [526, 255] on span "Update Shift Instance" at bounding box center [540, 254] width 81 height 12
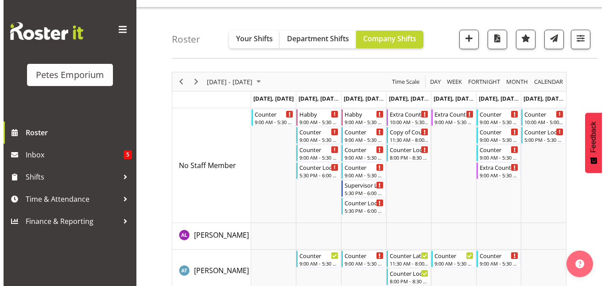
scroll to position [0, 0]
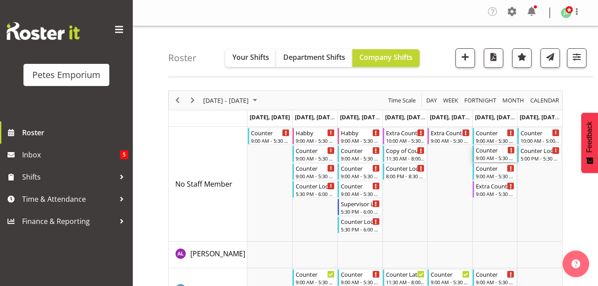
click at [488, 153] on div "Counter" at bounding box center [495, 149] width 39 height 9
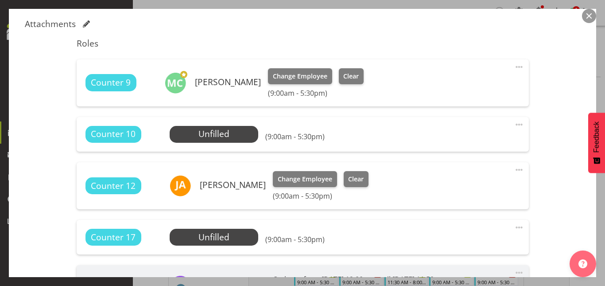
scroll to position [272, 0]
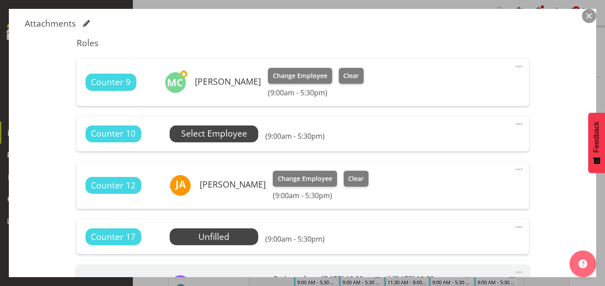
click at [213, 134] on span "Select Employee" at bounding box center [214, 133] width 66 height 13
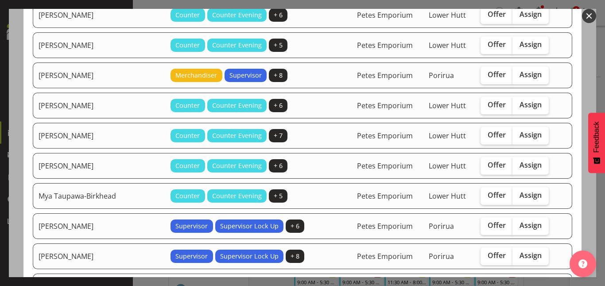
scroll to position [278, 0]
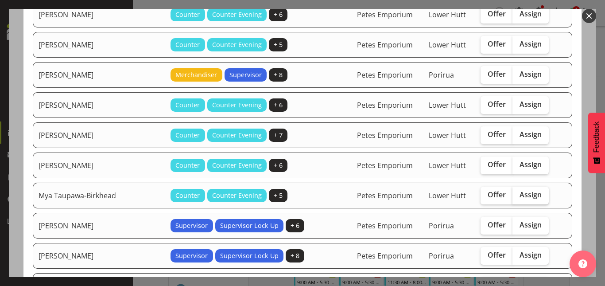
click at [530, 195] on label "Assign" at bounding box center [530, 195] width 36 height 18
click at [518, 195] on input "Assign" at bounding box center [515, 195] width 6 height 6
checkbox input "true"
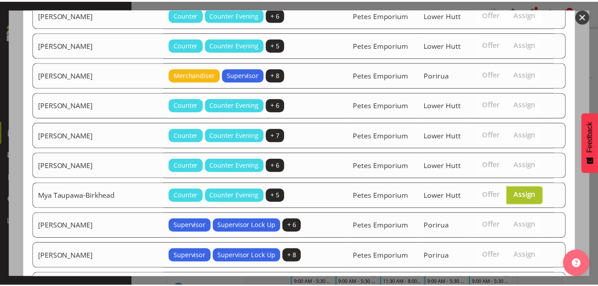
scroll to position [426, 0]
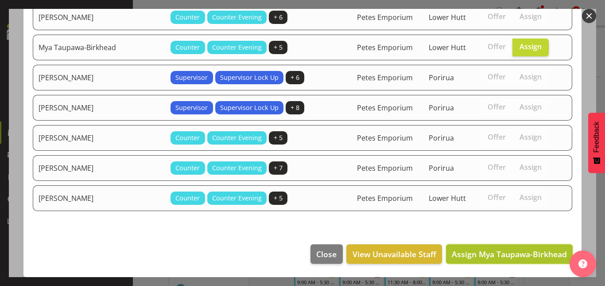
click at [502, 252] on span "Assign Mya Taupawa-Birkhead" at bounding box center [509, 253] width 115 height 11
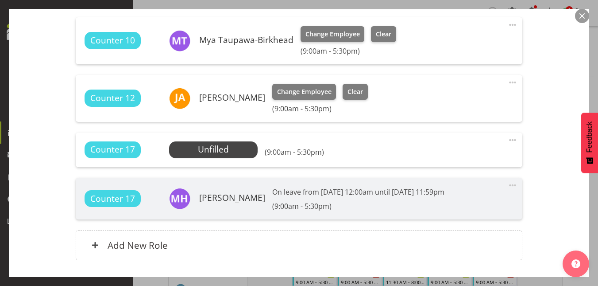
scroll to position [434, 0]
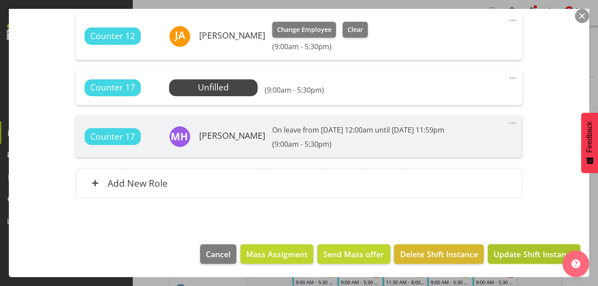
click at [534, 257] on span "Update Shift Instance" at bounding box center [534, 254] width 81 height 12
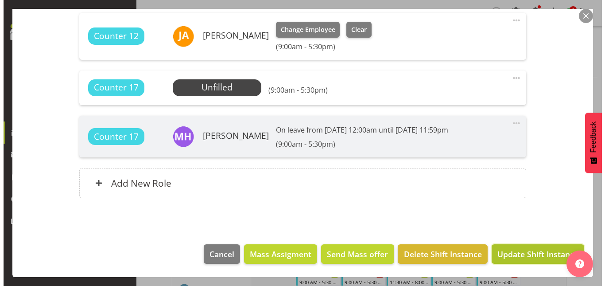
scroll to position [398, 0]
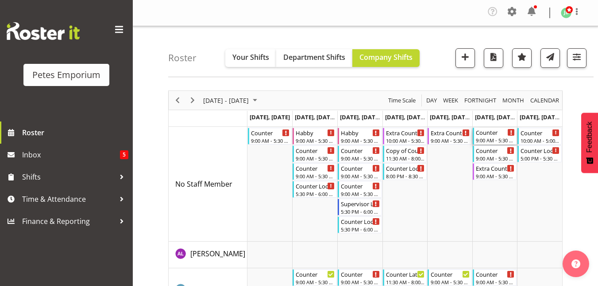
click at [491, 131] on div "Counter" at bounding box center [495, 132] width 39 height 9
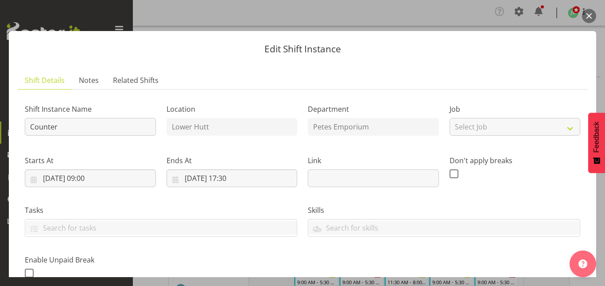
click at [588, 13] on button "button" at bounding box center [589, 16] width 14 height 14
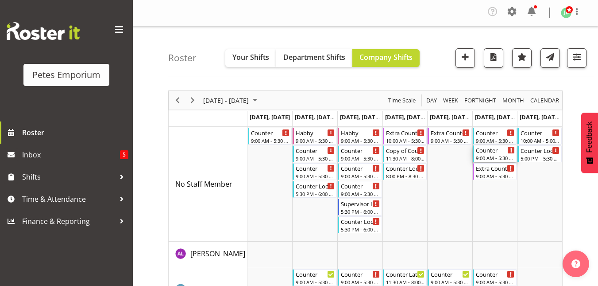
click at [490, 155] on div "9:00 AM - 5:30 PM" at bounding box center [495, 157] width 39 height 7
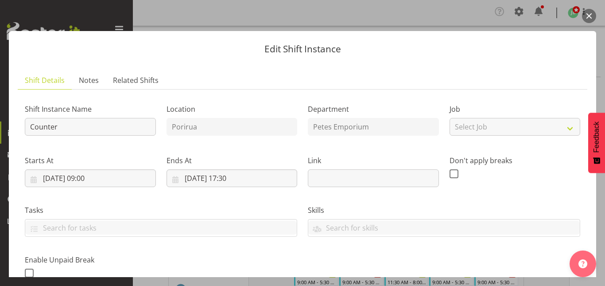
click at [589, 18] on button "button" at bounding box center [589, 16] width 14 height 14
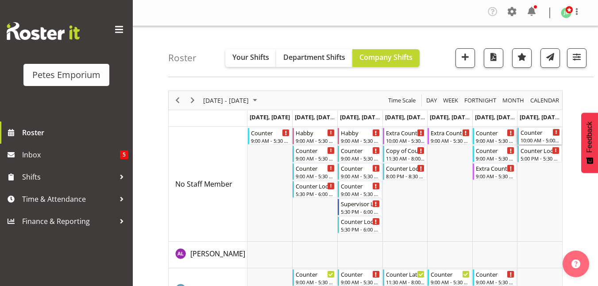
click at [535, 136] on div "Counter" at bounding box center [540, 132] width 39 height 9
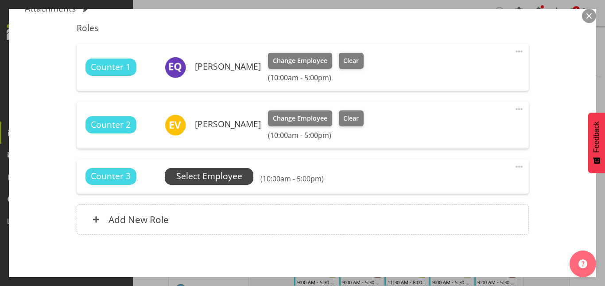
scroll to position [288, 0]
click at [202, 178] on span "Select Employee" at bounding box center [209, 175] width 66 height 13
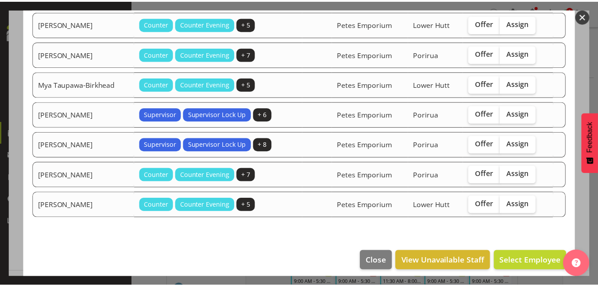
scroll to position [420, 0]
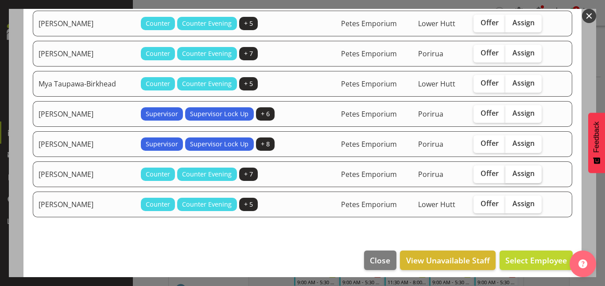
click at [525, 175] on span "Assign" at bounding box center [523, 173] width 22 height 9
click at [511, 175] on input "Assign" at bounding box center [508, 174] width 6 height 6
checkbox input "true"
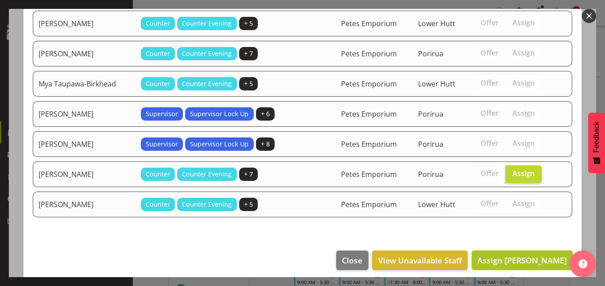
click at [515, 260] on span "Assign [PERSON_NAME]" at bounding box center [521, 260] width 89 height 11
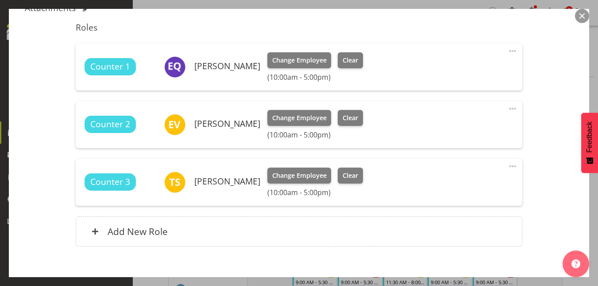
scroll to position [336, 0]
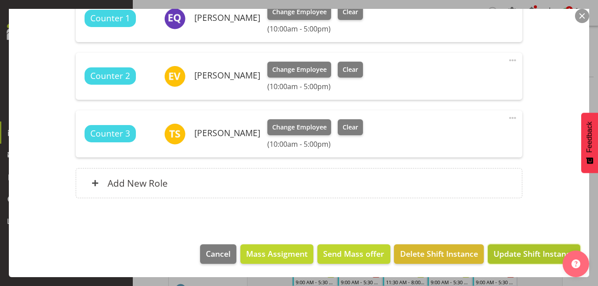
click at [527, 255] on span "Update Shift Instance" at bounding box center [534, 254] width 81 height 12
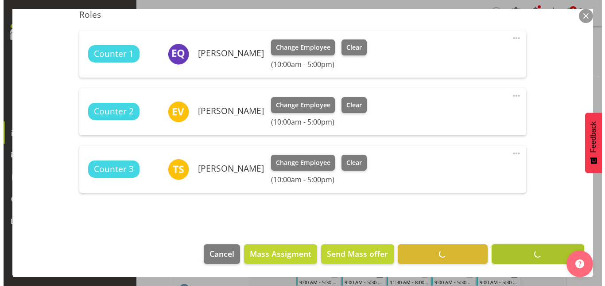
scroll to position [301, 0]
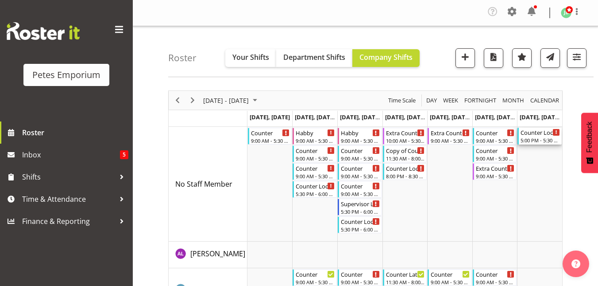
click at [543, 132] on div "Counter Lock Up" at bounding box center [540, 132] width 39 height 9
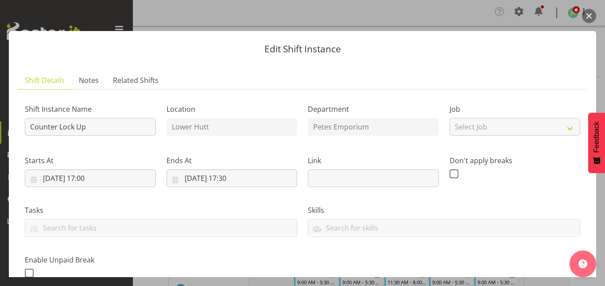
scroll to position [209, 0]
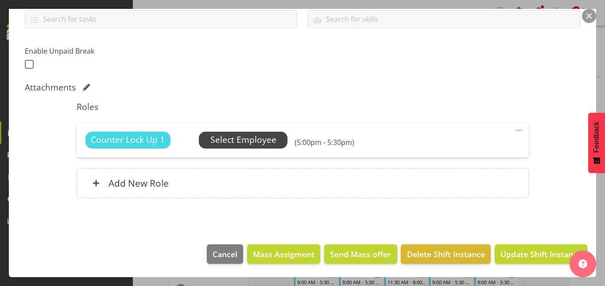
click at [237, 144] on span "Select Employee" at bounding box center [243, 139] width 66 height 13
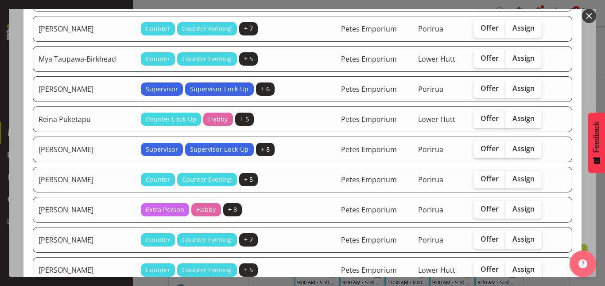
scroll to position [640, 0]
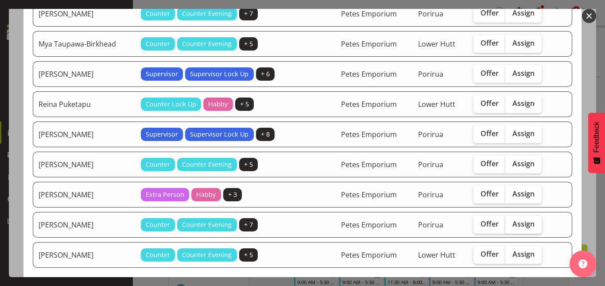
click at [520, 222] on span "Assign" at bounding box center [523, 223] width 22 height 9
click at [511, 222] on input "Assign" at bounding box center [508, 224] width 6 height 6
checkbox input "true"
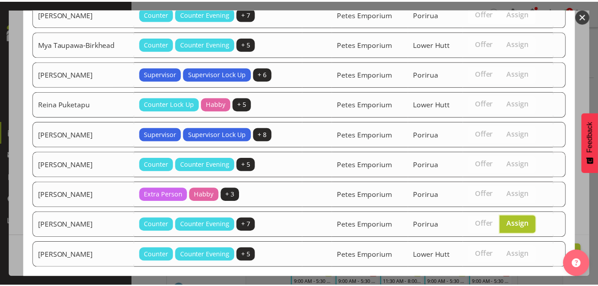
scroll to position [697, 0]
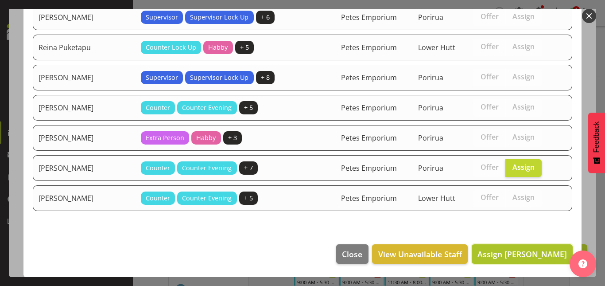
click at [520, 253] on span "Assign [PERSON_NAME]" at bounding box center [521, 253] width 89 height 11
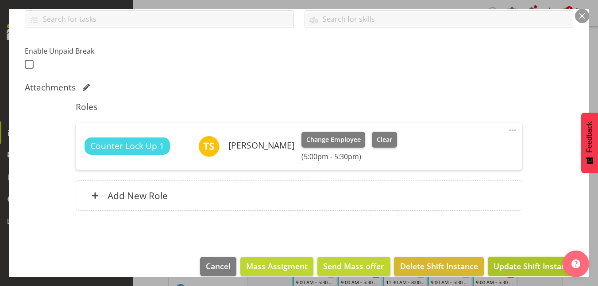
click at [522, 268] on span "Update Shift Instance" at bounding box center [534, 266] width 81 height 12
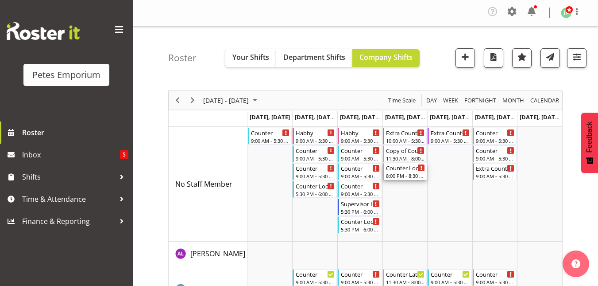
click at [404, 174] on div "8:00 PM - 8:30 PM" at bounding box center [405, 175] width 39 height 7
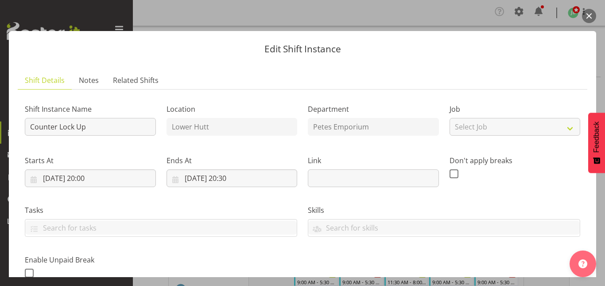
click at [587, 19] on button "button" at bounding box center [589, 16] width 14 height 14
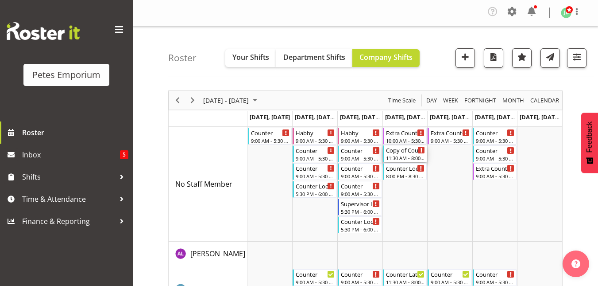
click at [403, 152] on div "Copy of Counter Mid Shift" at bounding box center [405, 149] width 39 height 9
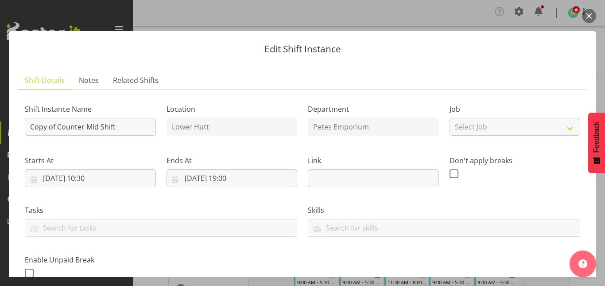
click at [589, 17] on button "button" at bounding box center [589, 16] width 14 height 14
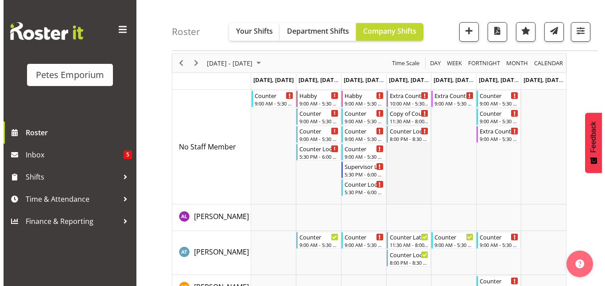
scroll to position [30, 0]
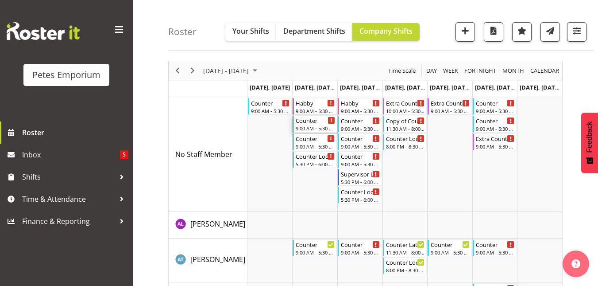
click at [309, 125] on div "9:00 AM - 5:30 PM" at bounding box center [315, 127] width 39 height 7
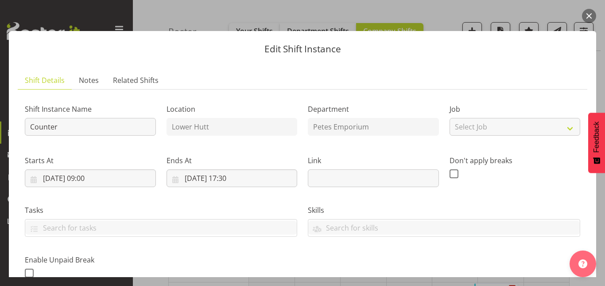
click at [588, 17] on button "button" at bounding box center [589, 16] width 14 height 14
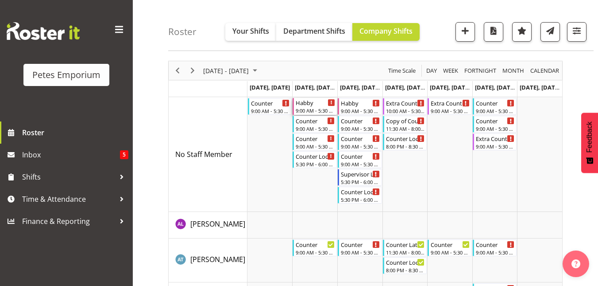
click at [308, 105] on div "Habby" at bounding box center [315, 102] width 39 height 9
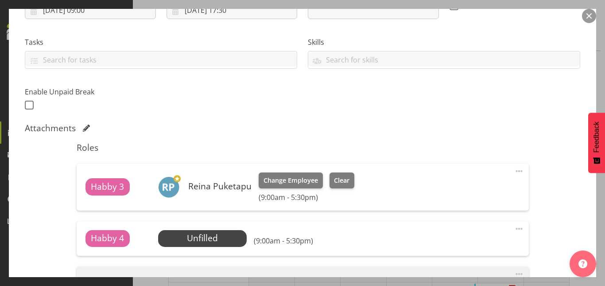
scroll to position [235, 0]
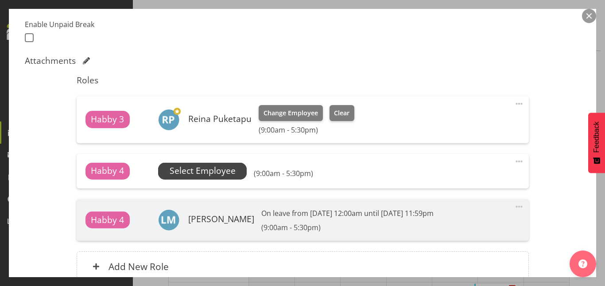
click at [198, 168] on span "Select Employee" at bounding box center [203, 170] width 66 height 13
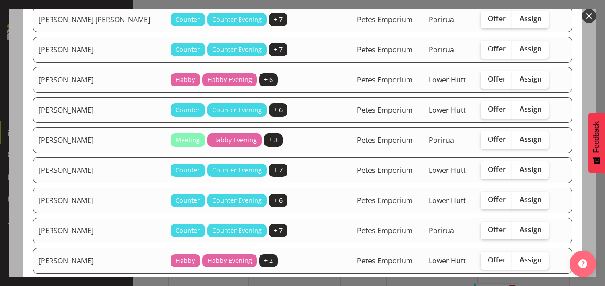
scroll to position [140, 0]
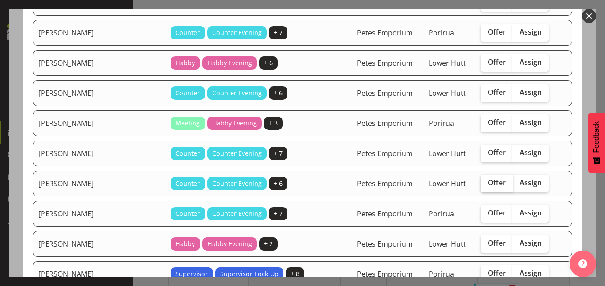
click at [488, 182] on span "Offer" at bounding box center [497, 182] width 18 height 9
click at [486, 182] on input "Offer" at bounding box center [484, 183] width 6 height 6
checkbox input "true"
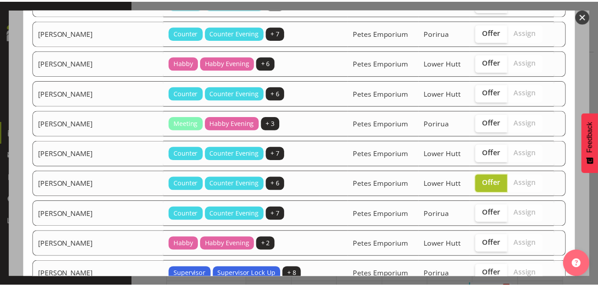
scroll to position [275, 0]
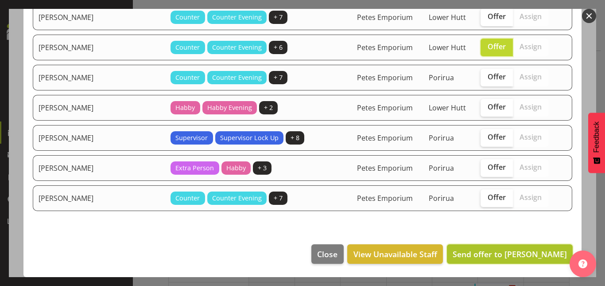
click at [493, 255] on span "Send offer to [PERSON_NAME]" at bounding box center [510, 253] width 114 height 11
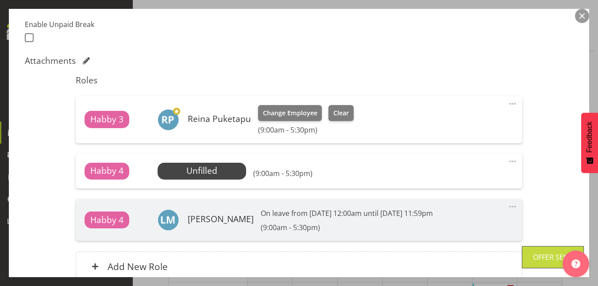
click at [583, 16] on button "button" at bounding box center [582, 16] width 14 height 14
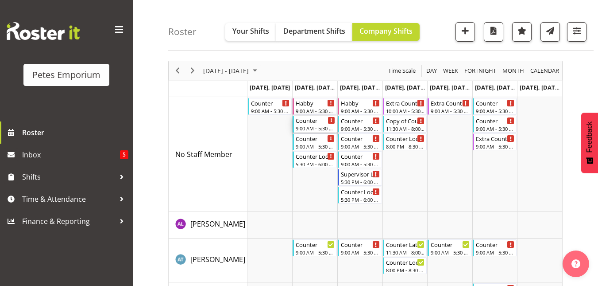
click at [306, 123] on div "Counter" at bounding box center [315, 120] width 39 height 9
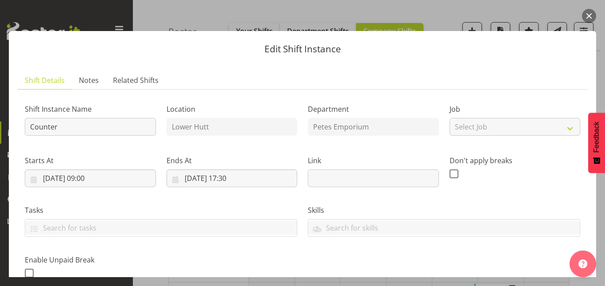
click at [590, 12] on button "button" at bounding box center [589, 16] width 14 height 14
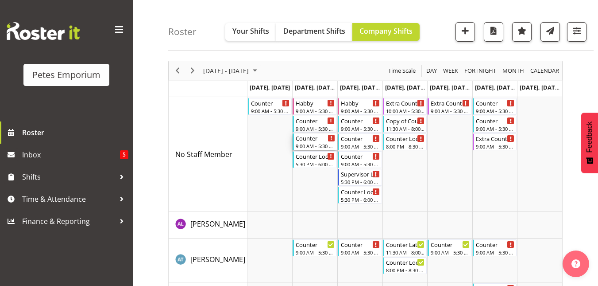
click at [311, 143] on div "9:00 AM - 5:30 PM" at bounding box center [315, 145] width 39 height 7
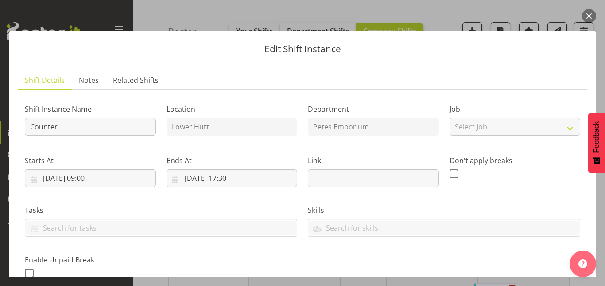
click at [583, 19] on button "button" at bounding box center [589, 16] width 14 height 14
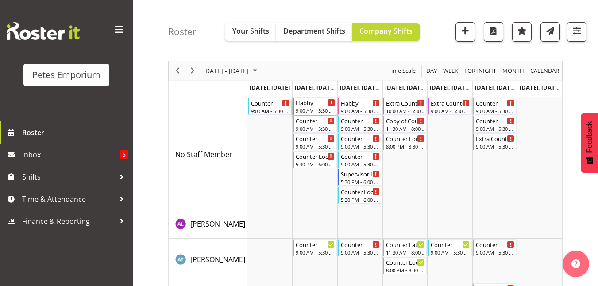
click at [312, 105] on div "Habby" at bounding box center [315, 102] width 39 height 9
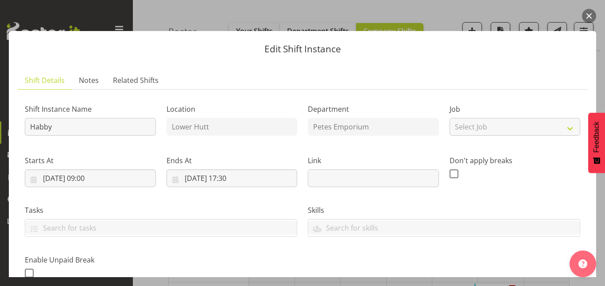
click at [586, 17] on button "button" at bounding box center [589, 16] width 14 height 14
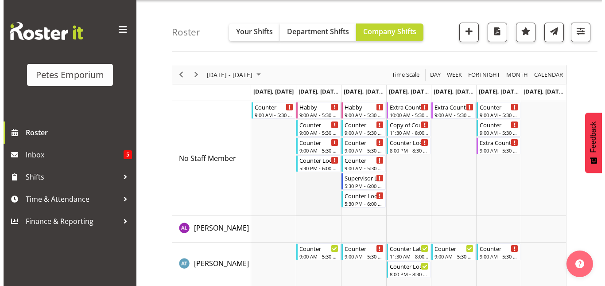
scroll to position [25, 0]
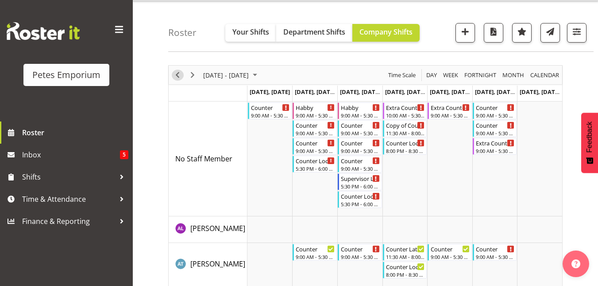
click at [176, 74] on span "Previous" at bounding box center [177, 75] width 11 height 11
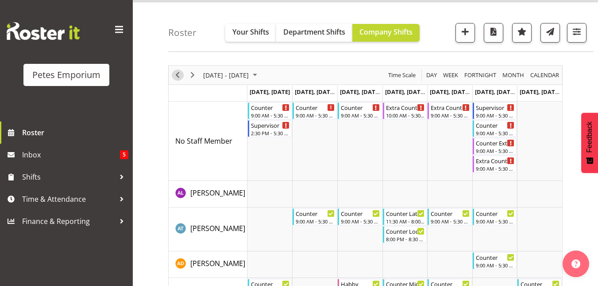
click at [174, 74] on span "Previous" at bounding box center [177, 75] width 11 height 11
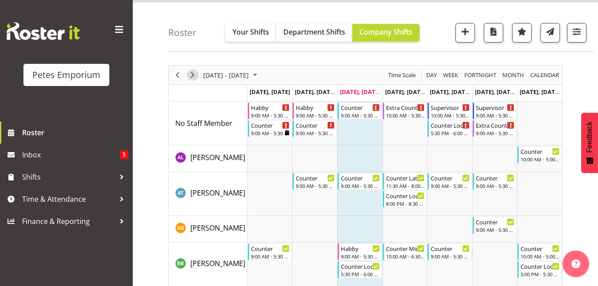
click at [189, 76] on span "Next" at bounding box center [192, 75] width 11 height 11
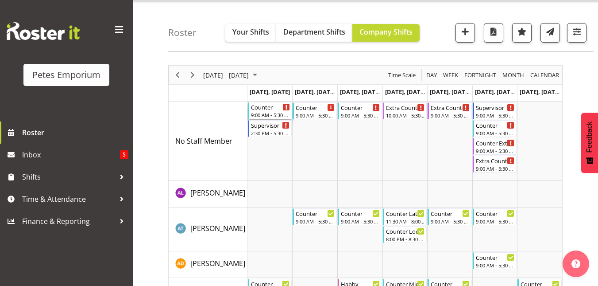
click at [264, 112] on div "9:00 AM - 5:30 PM" at bounding box center [270, 114] width 39 height 7
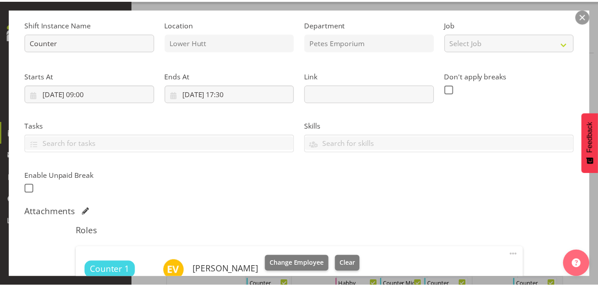
scroll to position [85, 0]
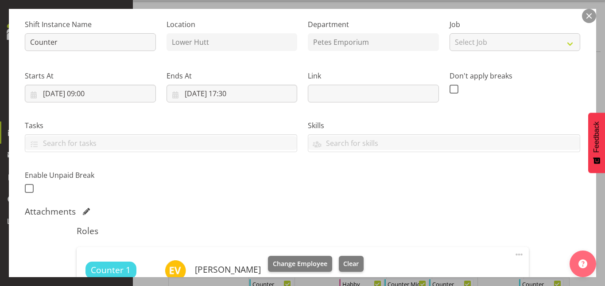
click at [595, 12] on button "button" at bounding box center [589, 16] width 14 height 14
